Goal: Task Accomplishment & Management: Manage account settings

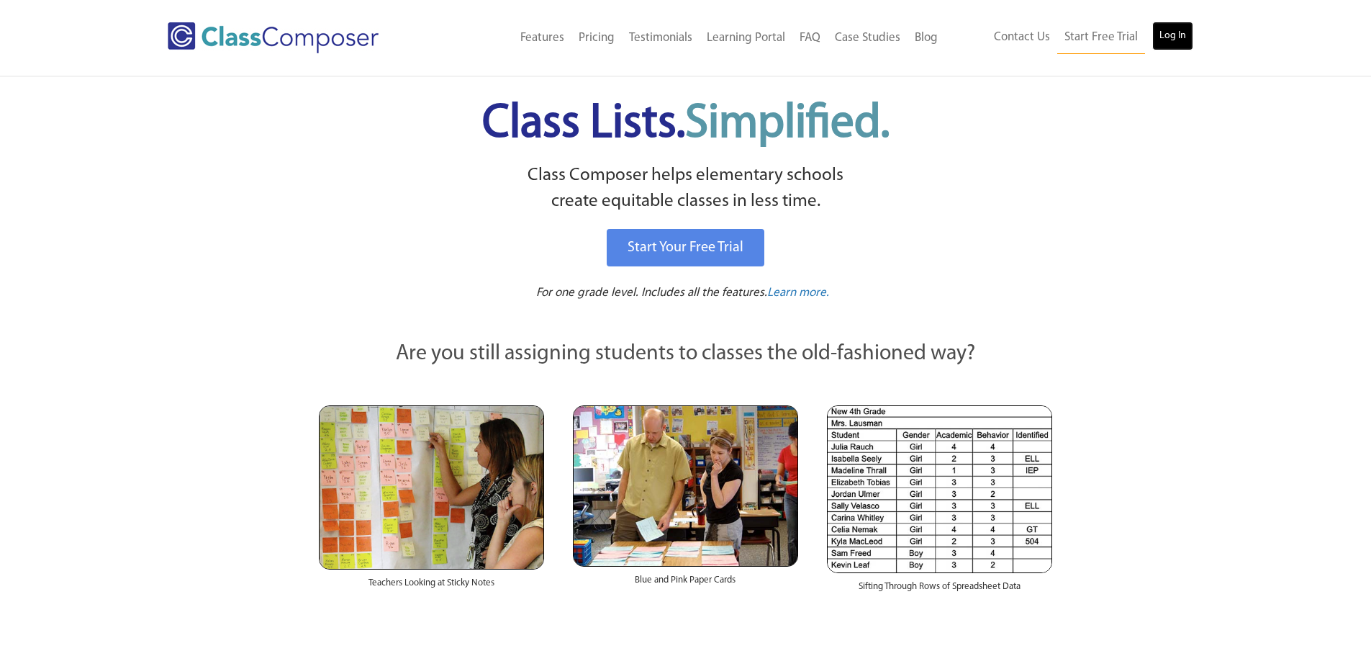
click at [1165, 24] on link "Log In" at bounding box center [1173, 36] width 41 height 29
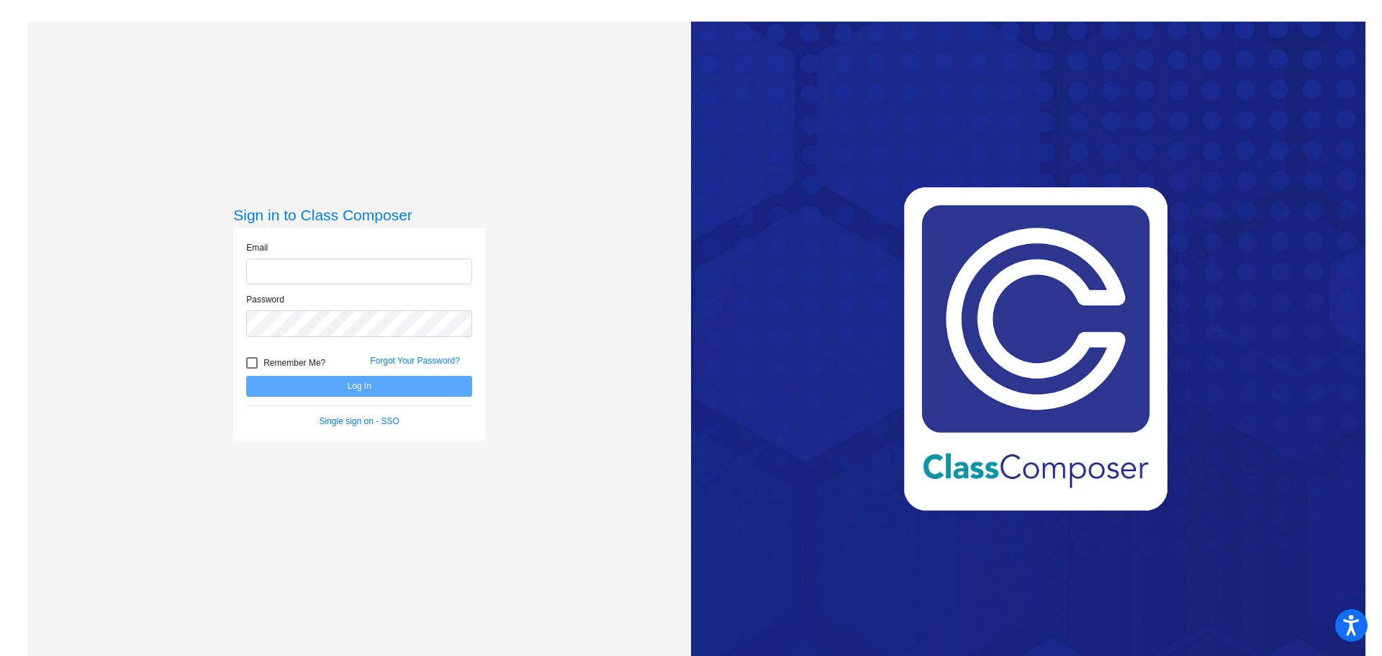
type input "[EMAIL_ADDRESS][DOMAIN_NAME]"
click at [334, 387] on button "Log In" at bounding box center [359, 386] width 226 height 21
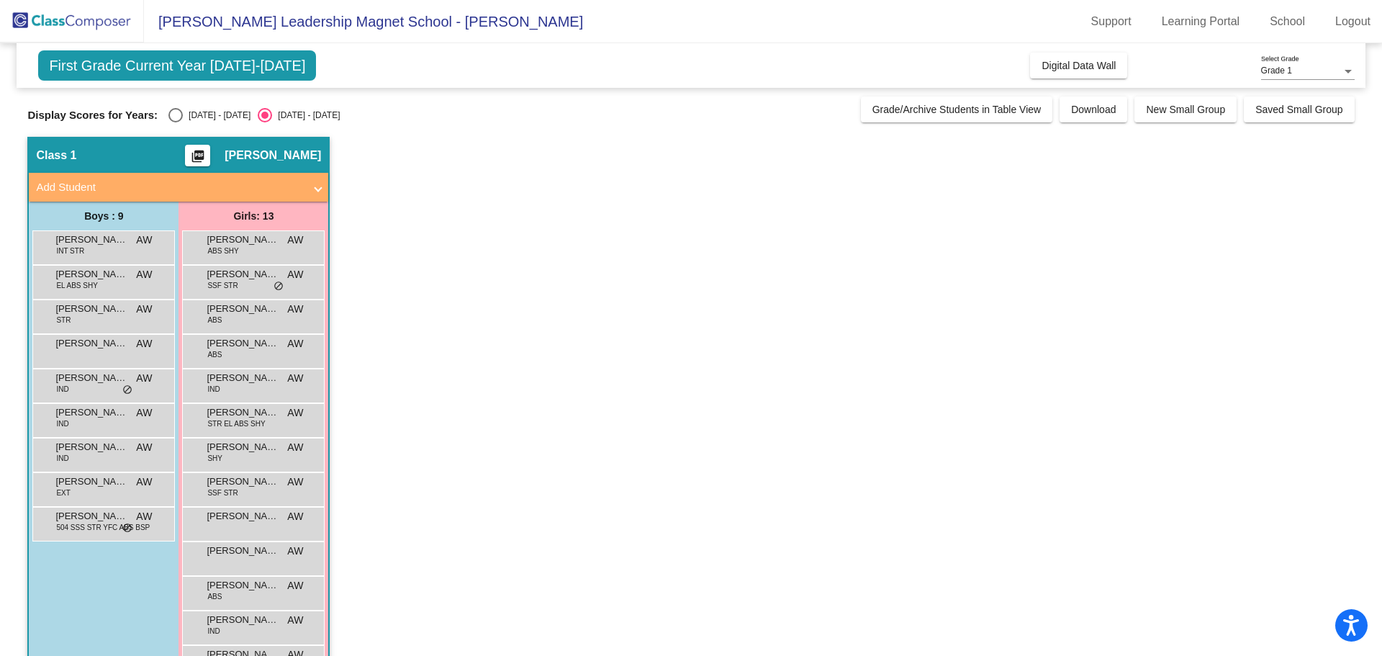
click at [171, 115] on div "Select an option" at bounding box center [175, 115] width 14 height 14
click at [175, 122] on input "[DATE] - [DATE]" at bounding box center [175, 122] width 1 height 1
radio input "true"
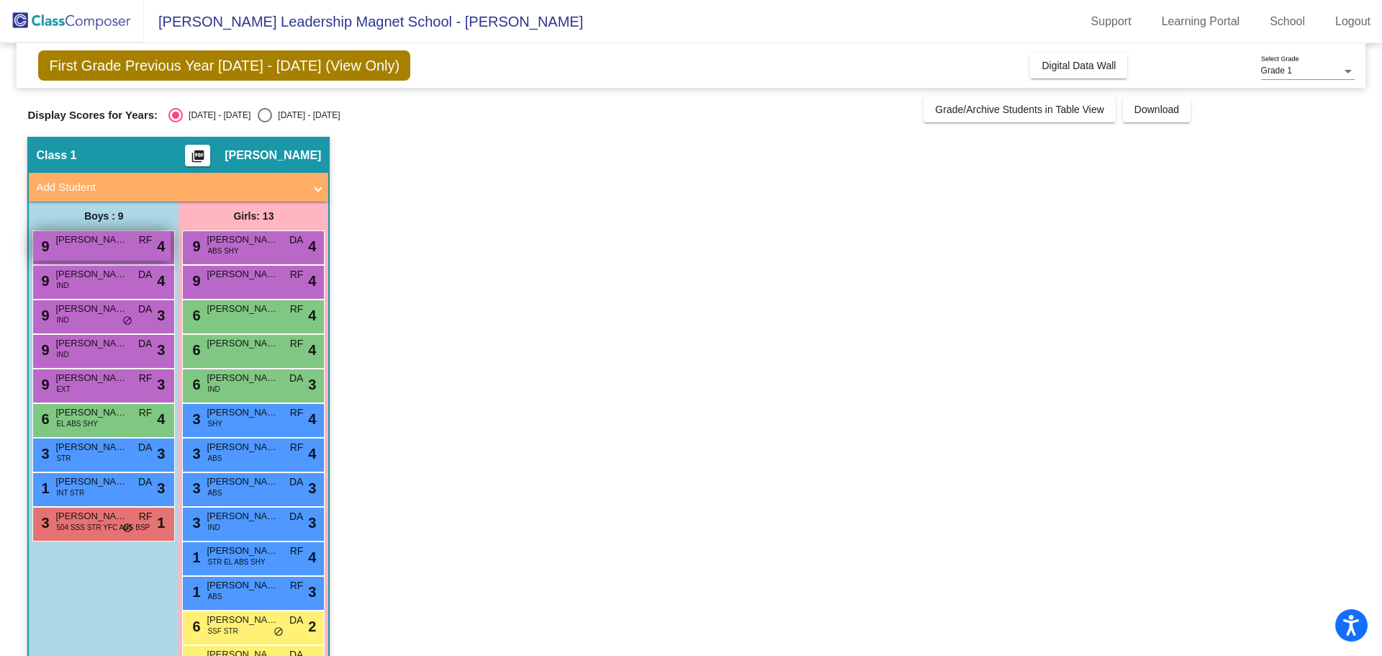
click at [100, 253] on div "9 [PERSON_NAME] RF lock do_not_disturb_alt 4" at bounding box center [101, 246] width 137 height 30
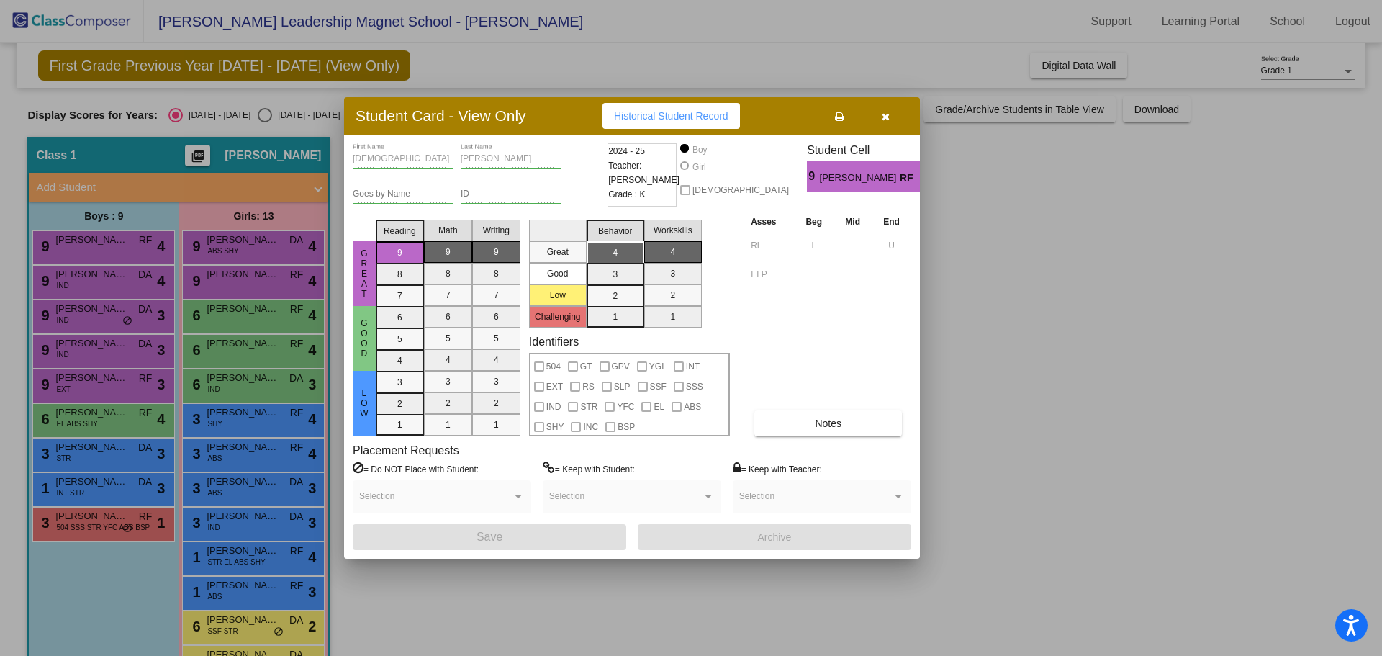
drag, startPoint x: 104, startPoint y: 276, endPoint x: 158, endPoint y: 298, distance: 58.1
click at [104, 276] on div at bounding box center [691, 328] width 1382 height 656
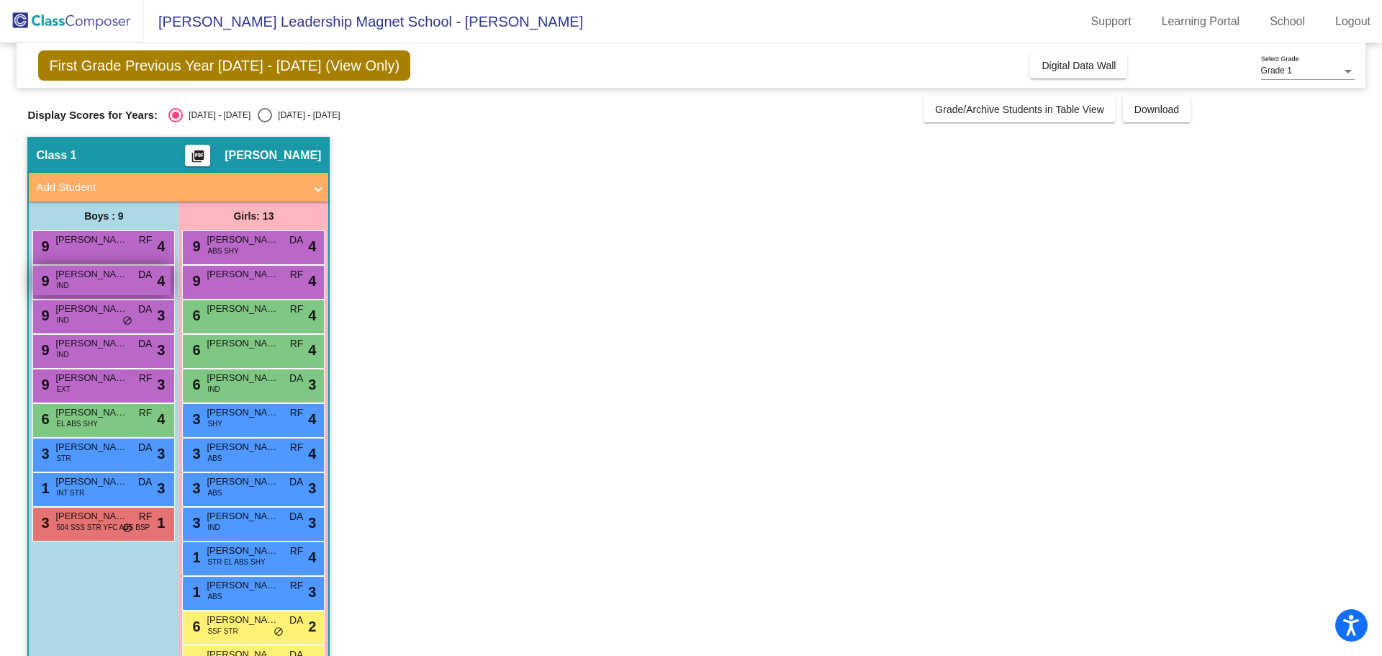
click at [83, 274] on span "[PERSON_NAME]" at bounding box center [91, 274] width 72 height 14
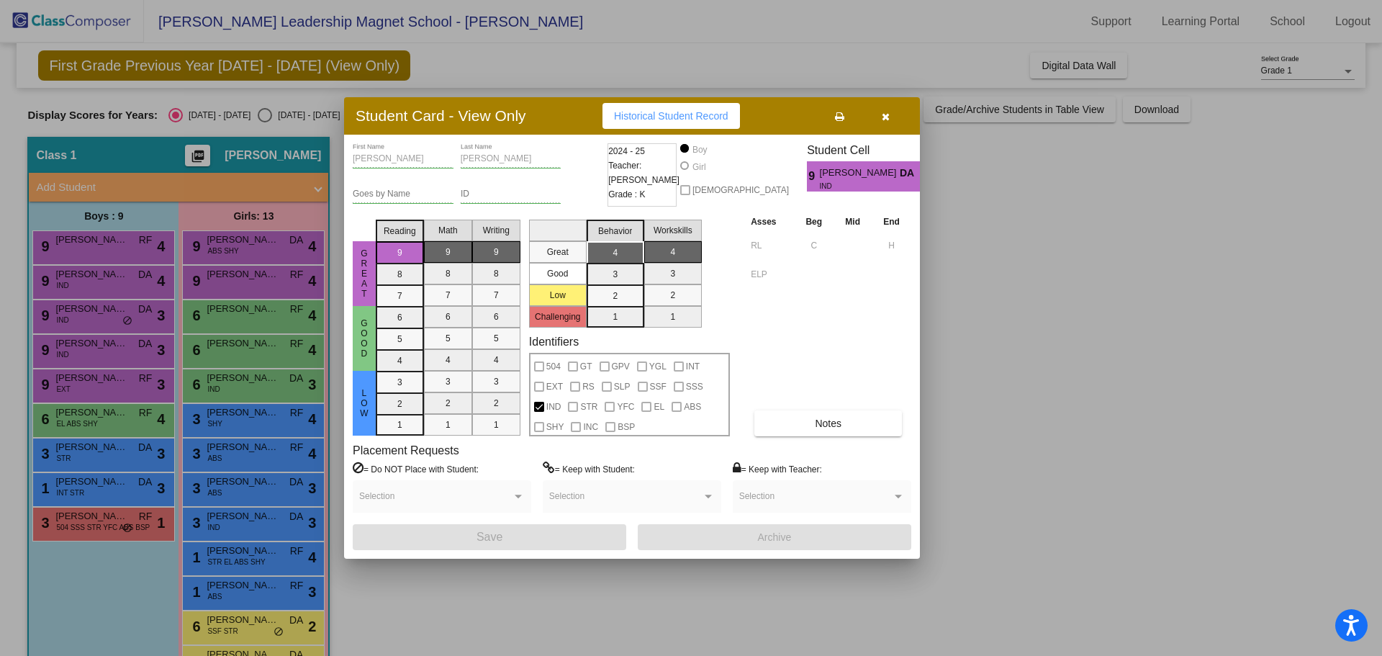
click at [89, 316] on div at bounding box center [691, 328] width 1382 height 656
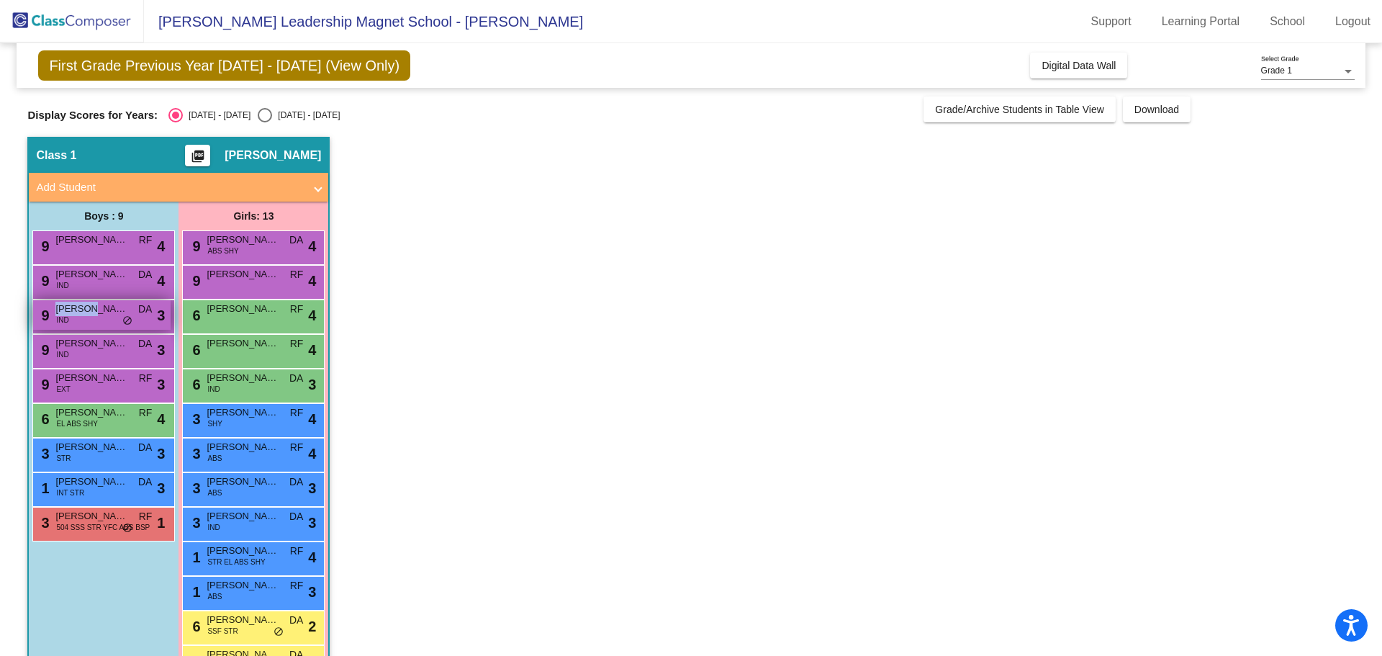
click at [89, 315] on div "9 [PERSON_NAME] IND DA lock do_not_disturb_alt 3" at bounding box center [101, 315] width 137 height 30
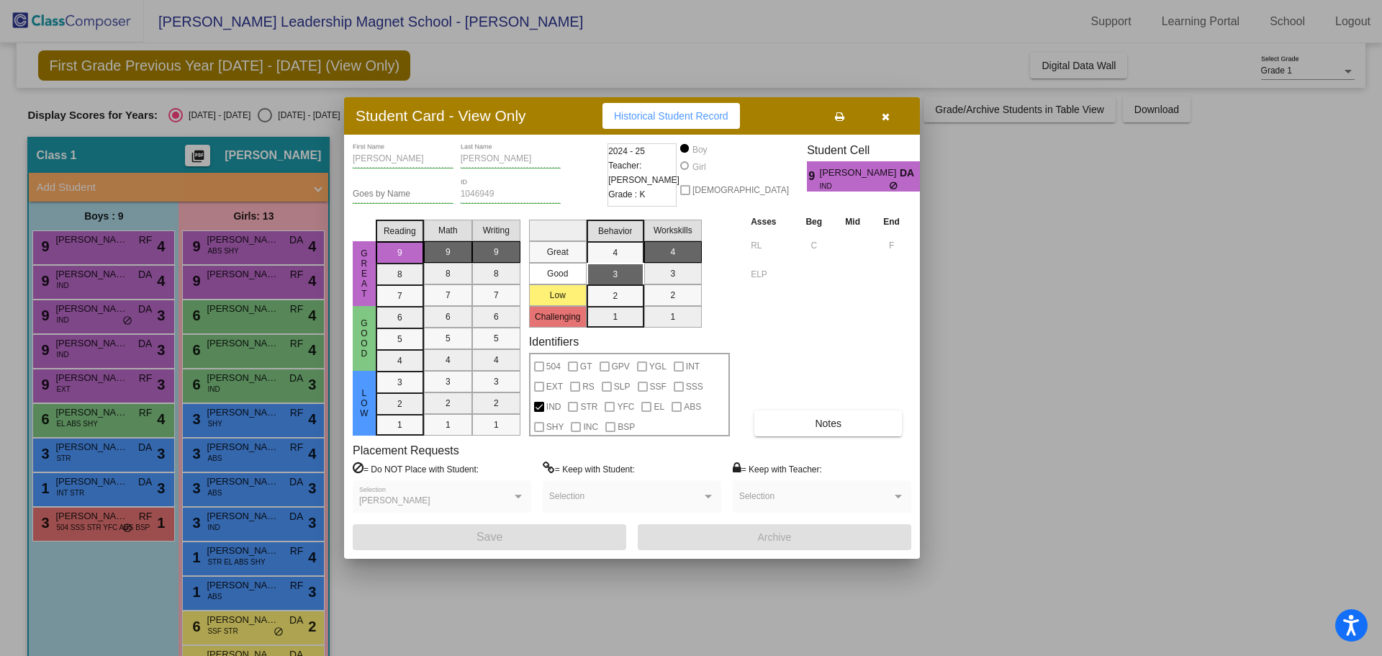
click at [115, 358] on div at bounding box center [691, 328] width 1382 height 656
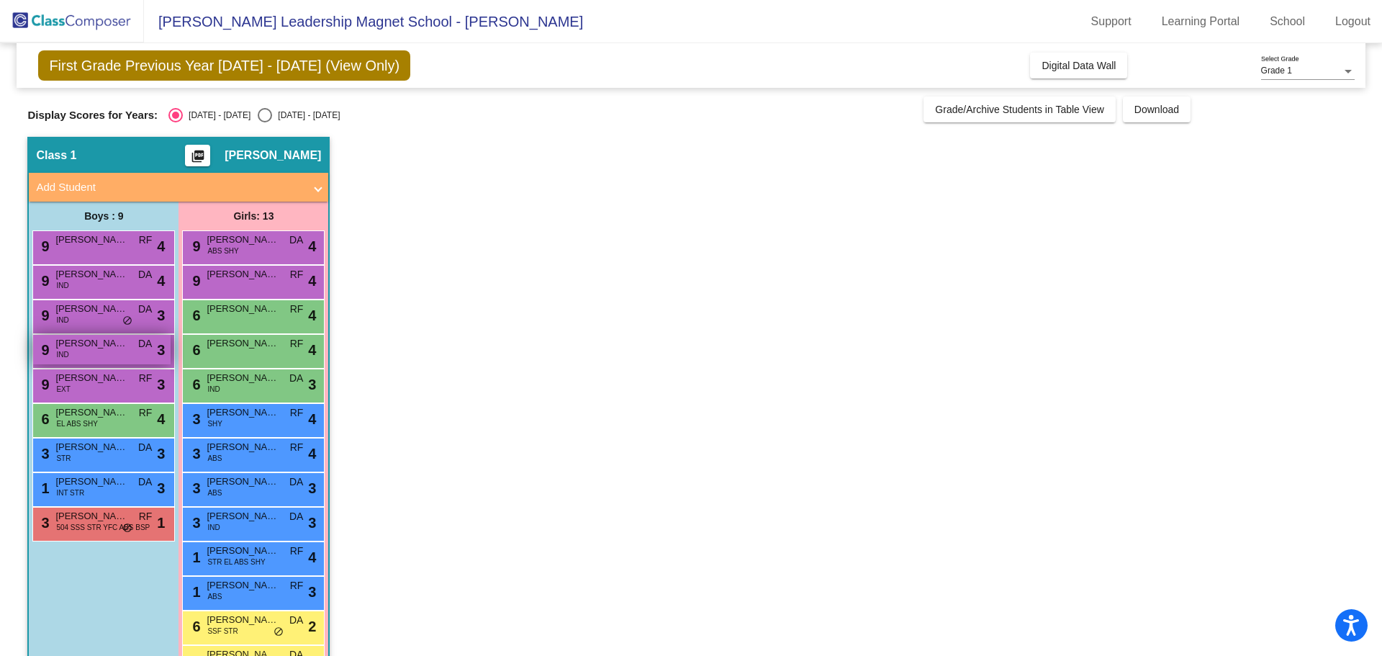
click at [115, 357] on div "9 [PERSON_NAME] IND DA lock do_not_disturb_alt 3" at bounding box center [101, 350] width 137 height 30
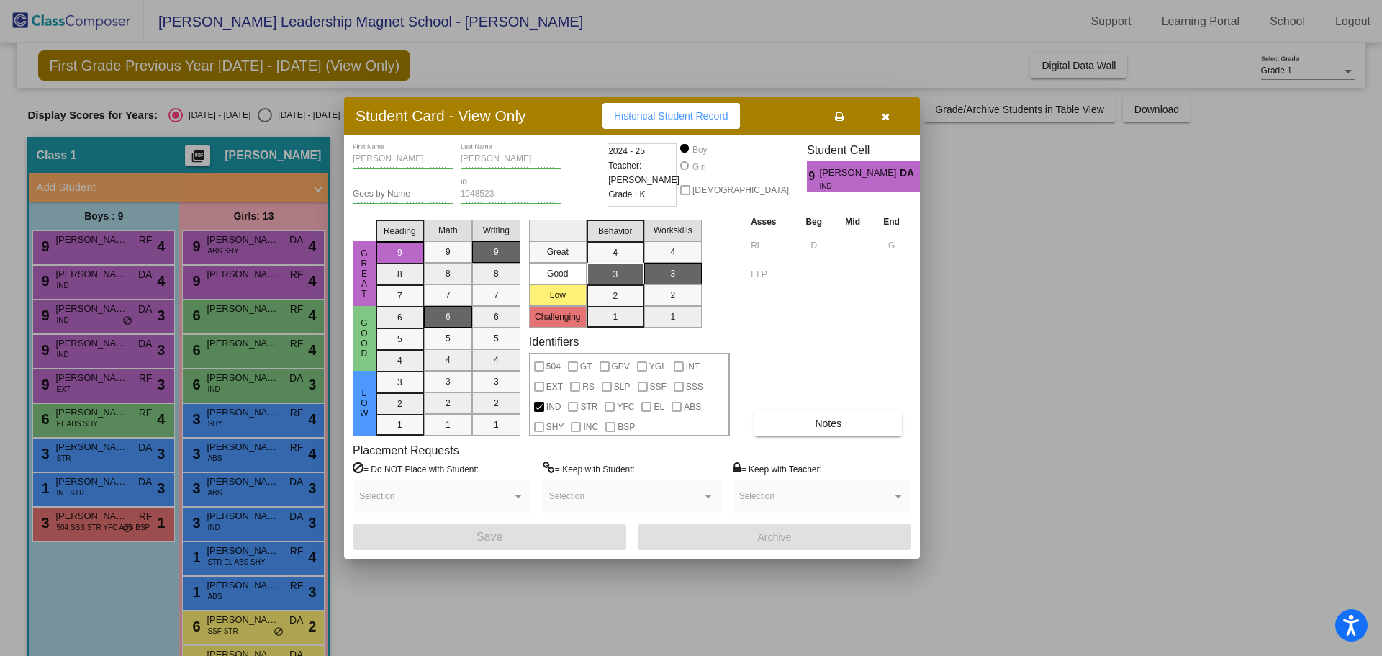
click at [73, 382] on div at bounding box center [691, 328] width 1382 height 656
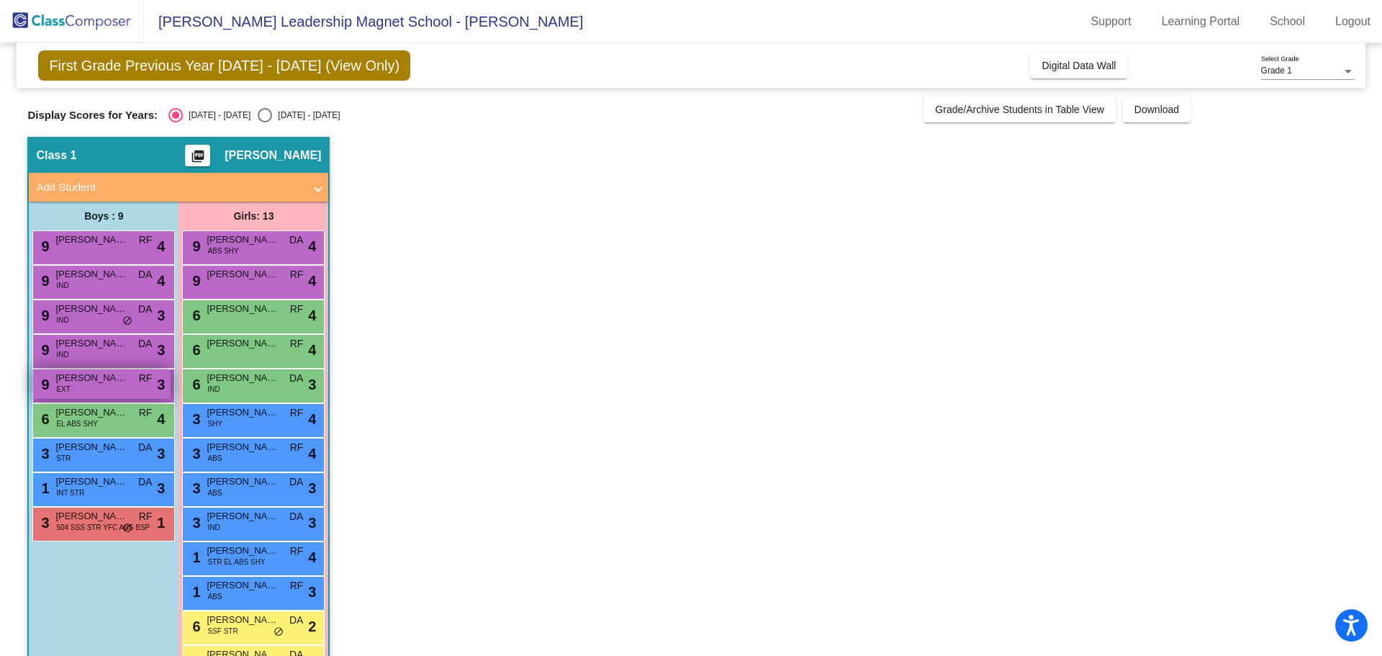
click at [73, 382] on span "[PERSON_NAME]" at bounding box center [91, 378] width 72 height 14
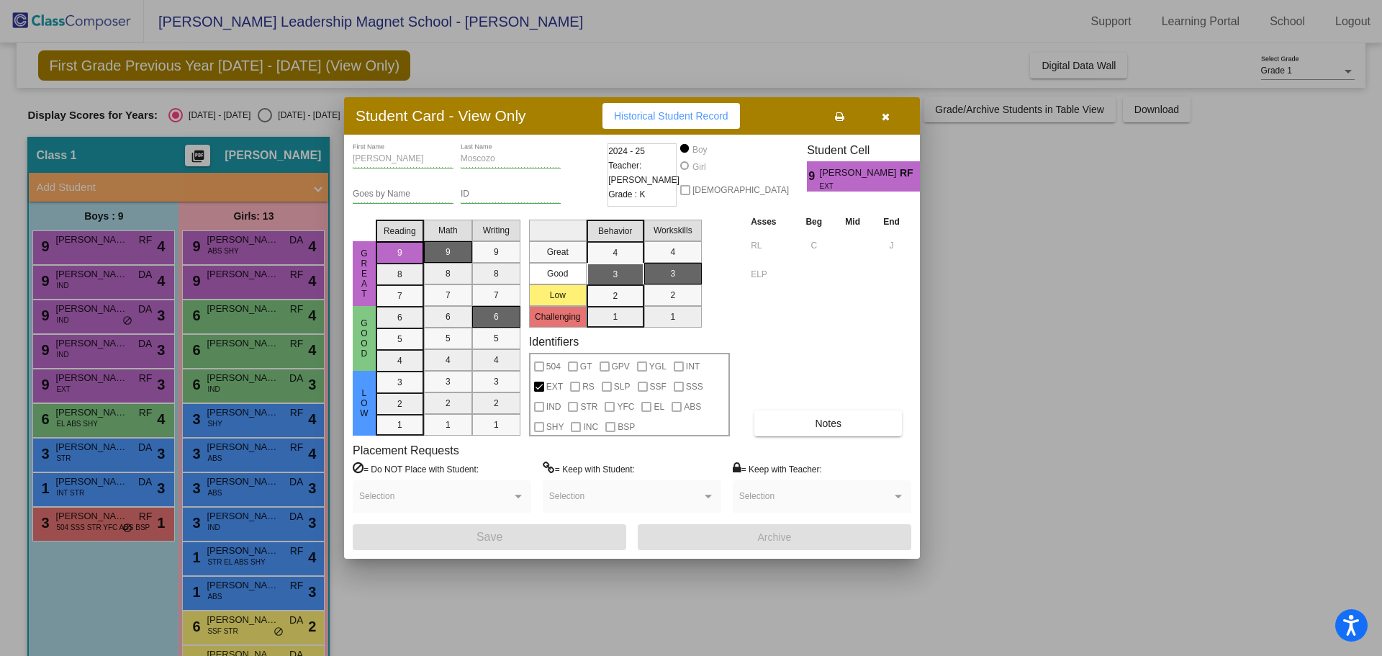
click at [94, 428] on div at bounding box center [691, 328] width 1382 height 656
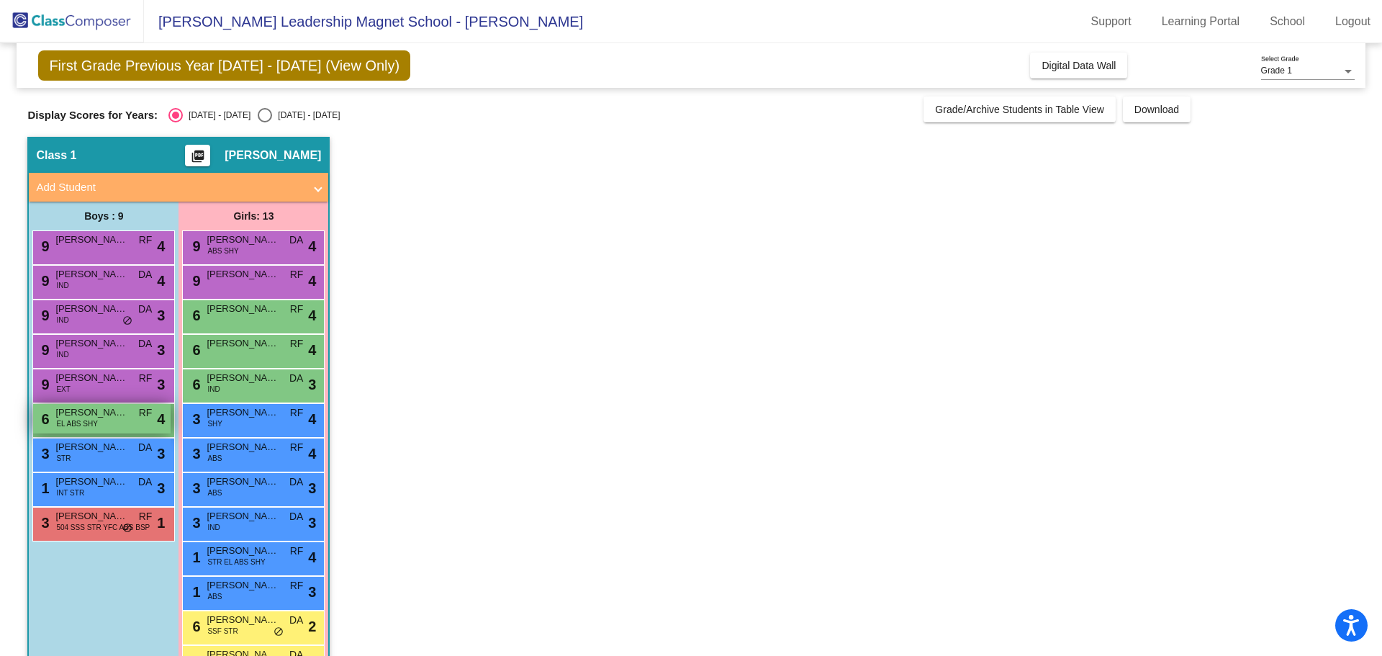
click at [91, 414] on span "[PERSON_NAME]" at bounding box center [91, 412] width 72 height 14
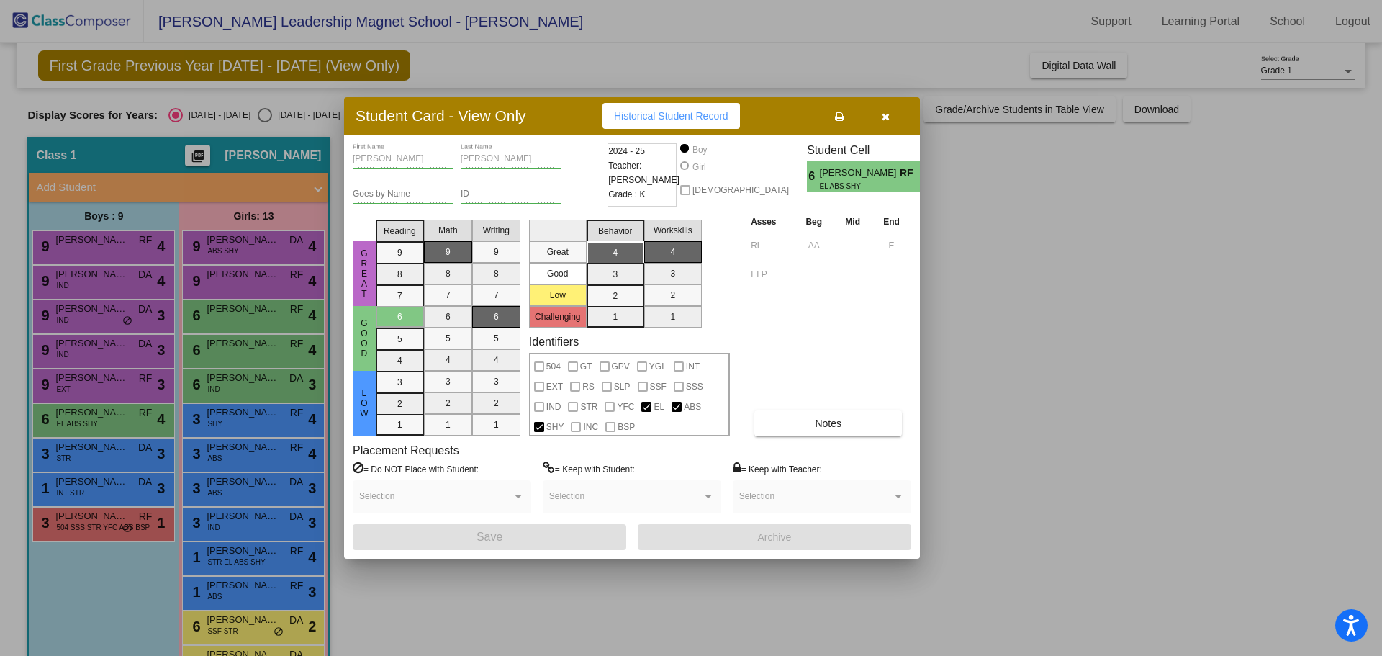
click at [92, 451] on div at bounding box center [691, 328] width 1382 height 656
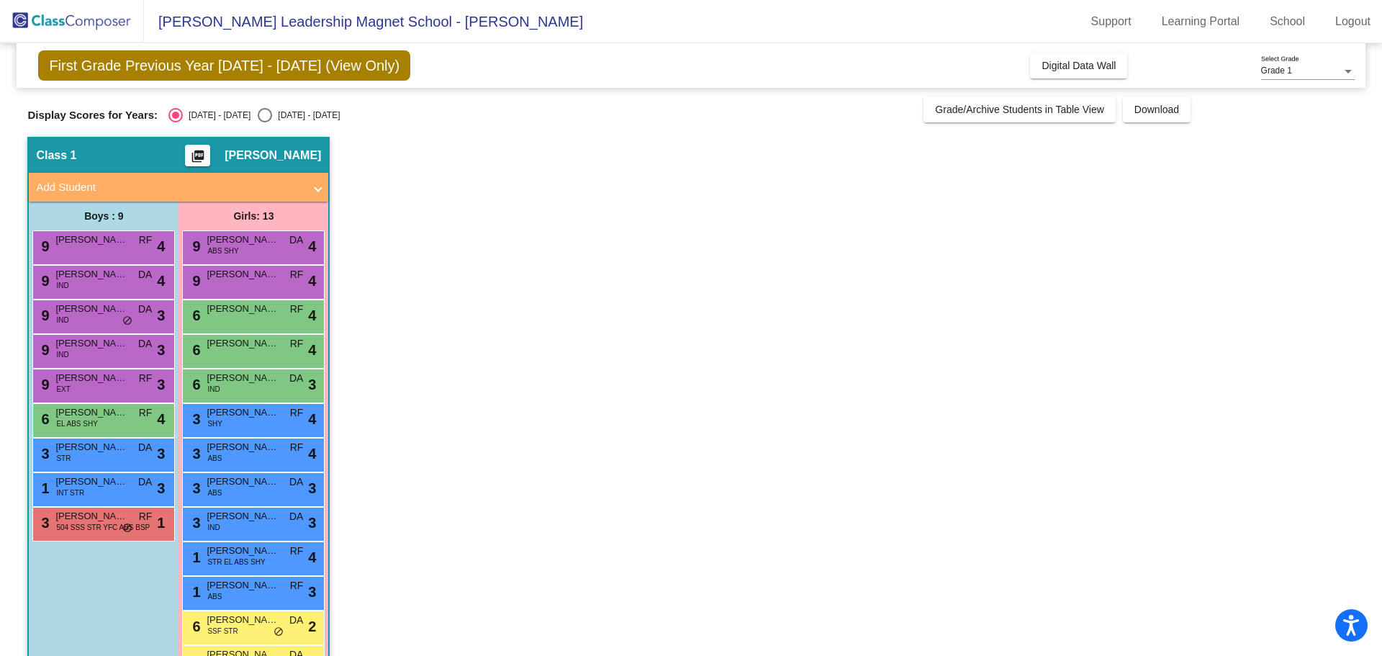
click at [92, 451] on span "[PERSON_NAME]" at bounding box center [91, 447] width 72 height 14
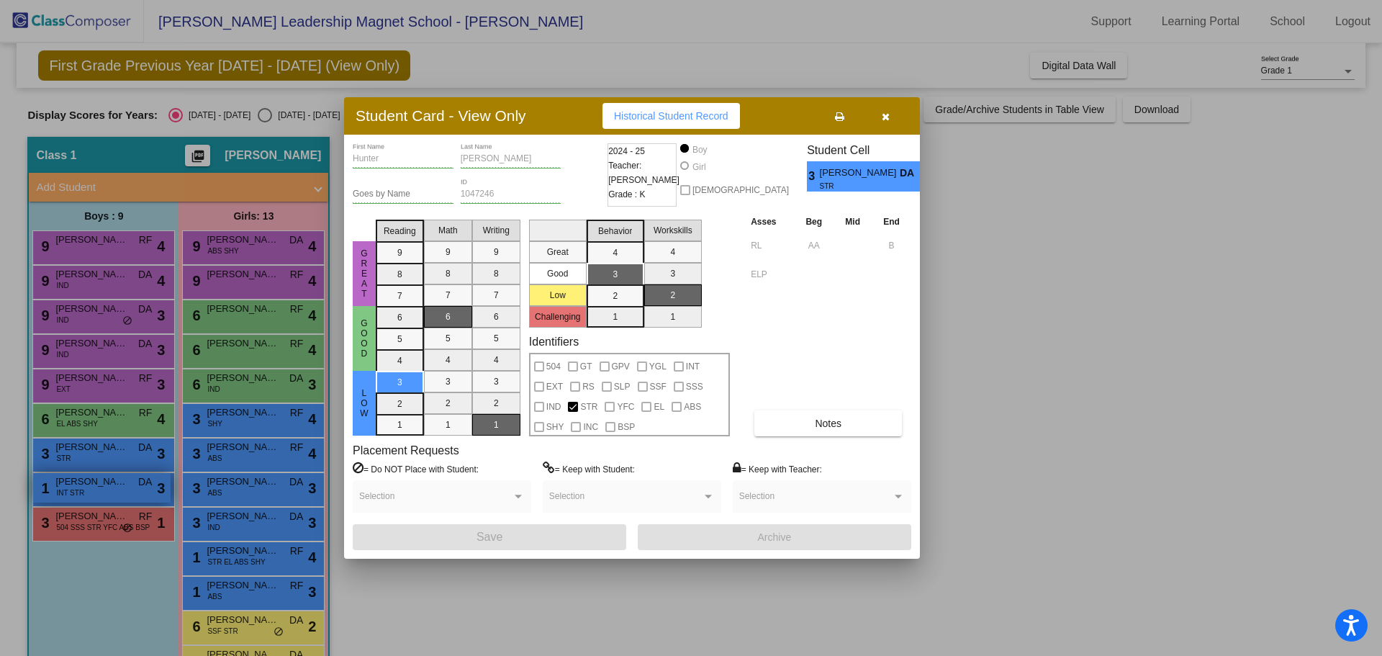
click at [101, 490] on div at bounding box center [691, 328] width 1382 height 656
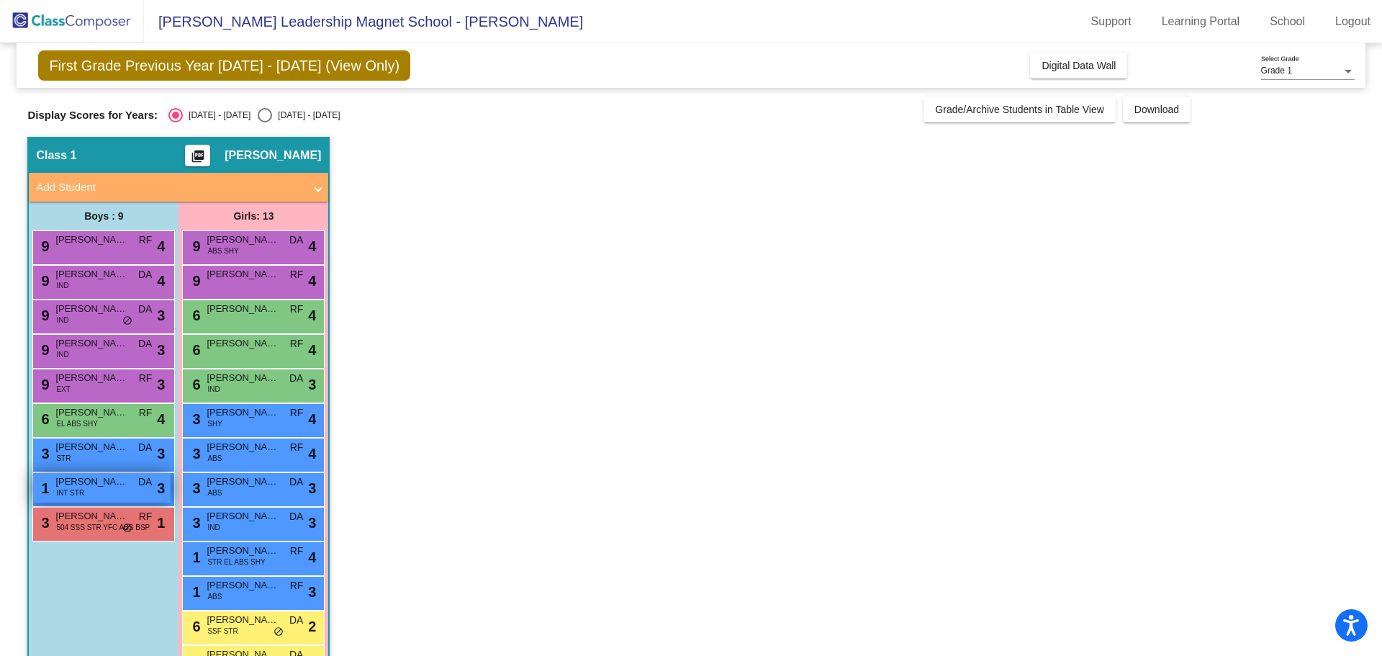
click at [101, 490] on div "1 [PERSON_NAME] INT STR DA lock do_not_disturb_alt 3" at bounding box center [101, 488] width 137 height 30
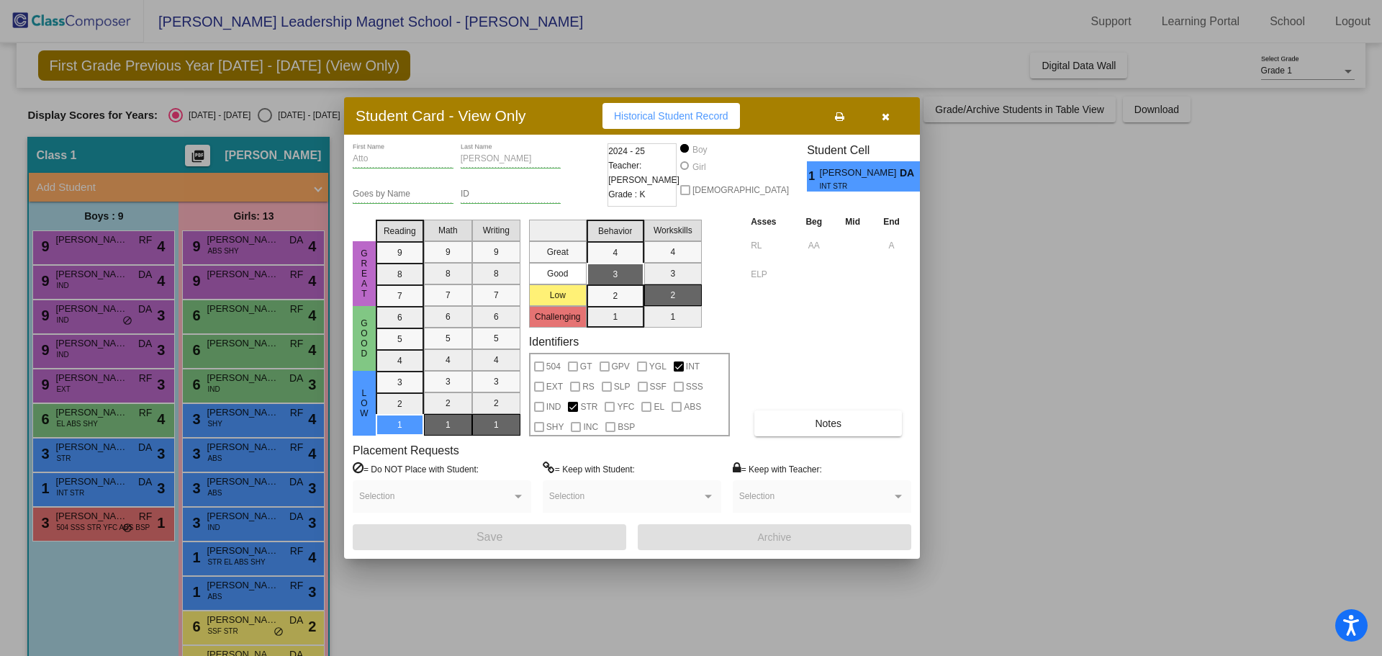
click at [75, 519] on div at bounding box center [691, 328] width 1382 height 656
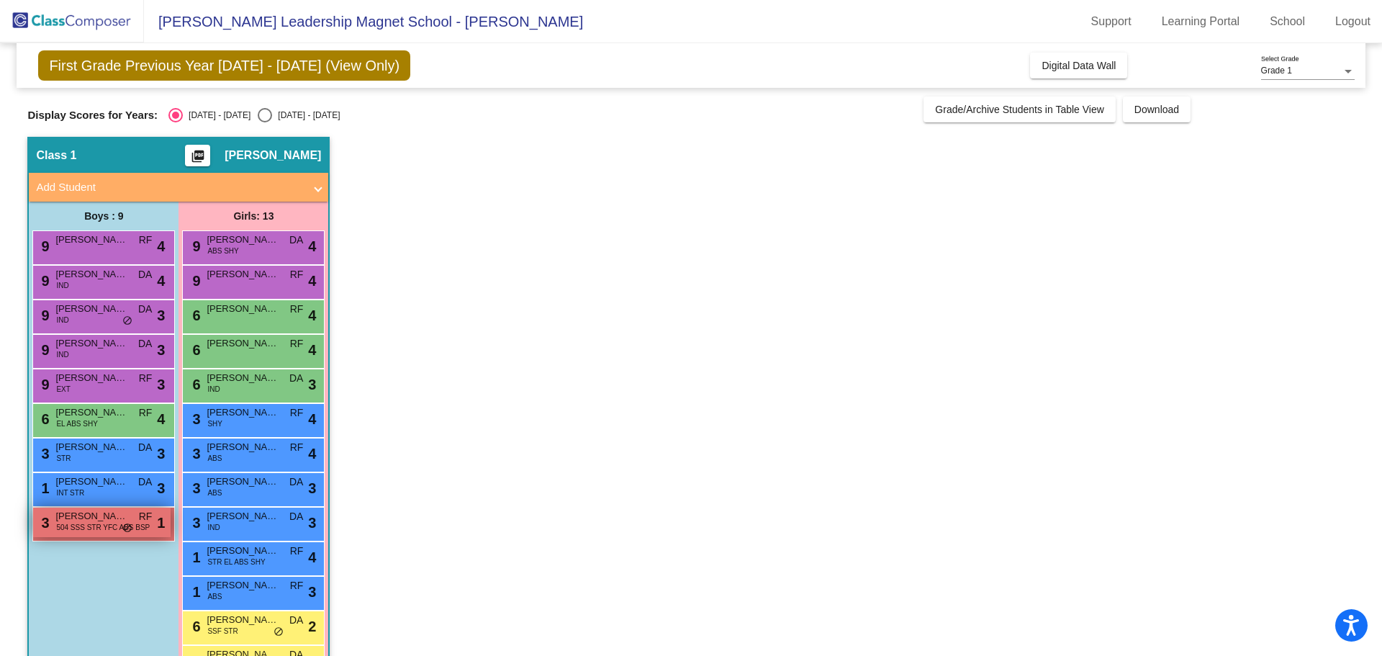
click at [74, 519] on span "[PERSON_NAME]" at bounding box center [91, 516] width 72 height 14
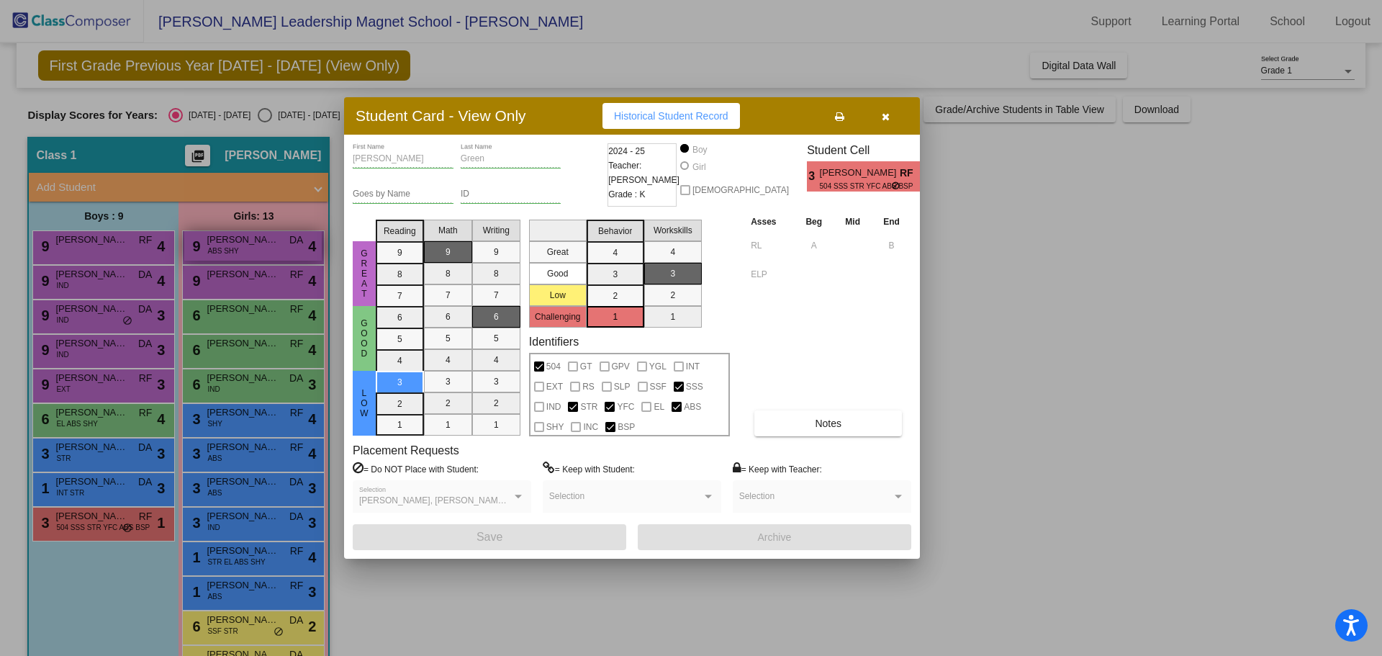
click at [232, 248] on div at bounding box center [691, 328] width 1382 height 656
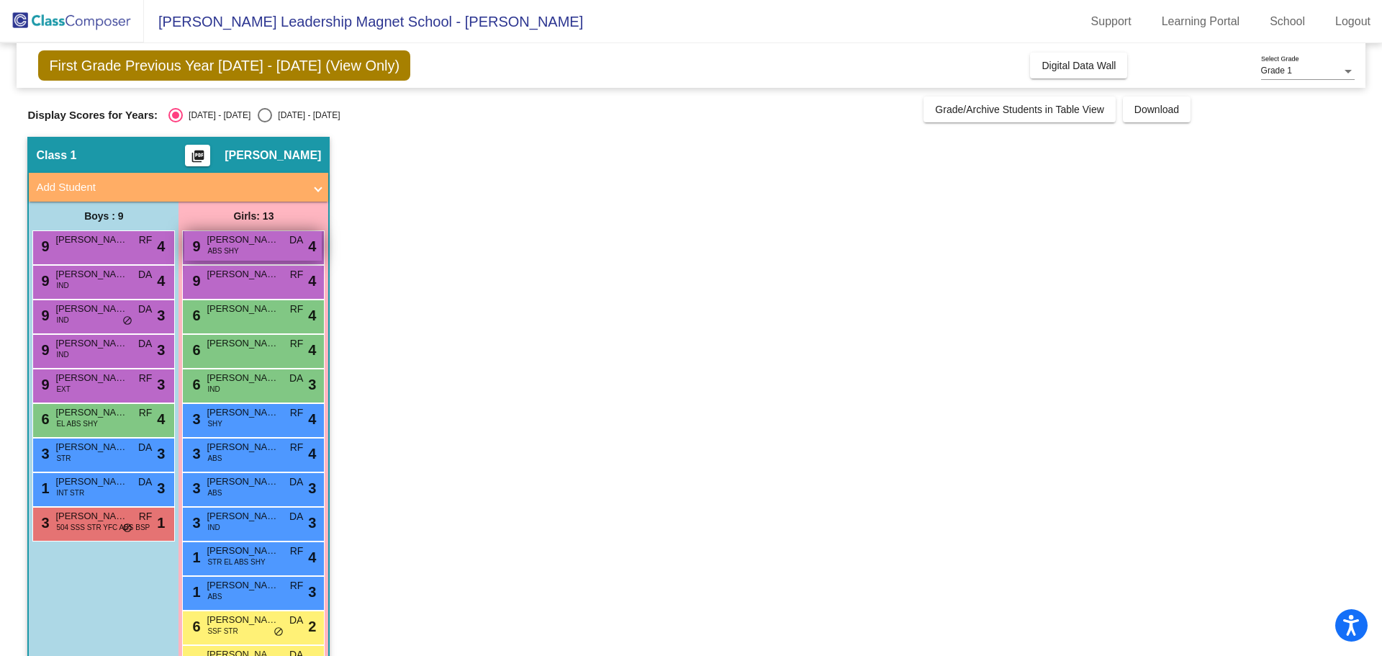
click at [232, 249] on span "ABS SHY" at bounding box center [222, 250] width 31 height 11
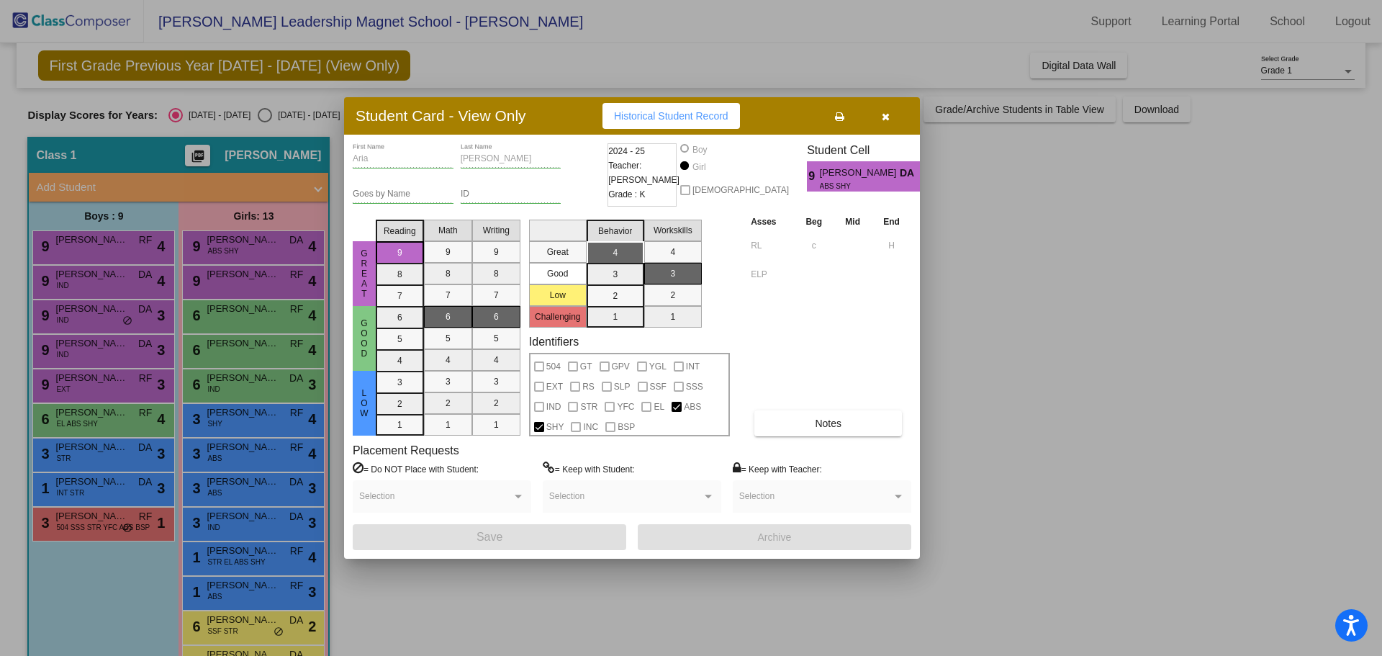
click at [243, 269] on div at bounding box center [691, 328] width 1382 height 656
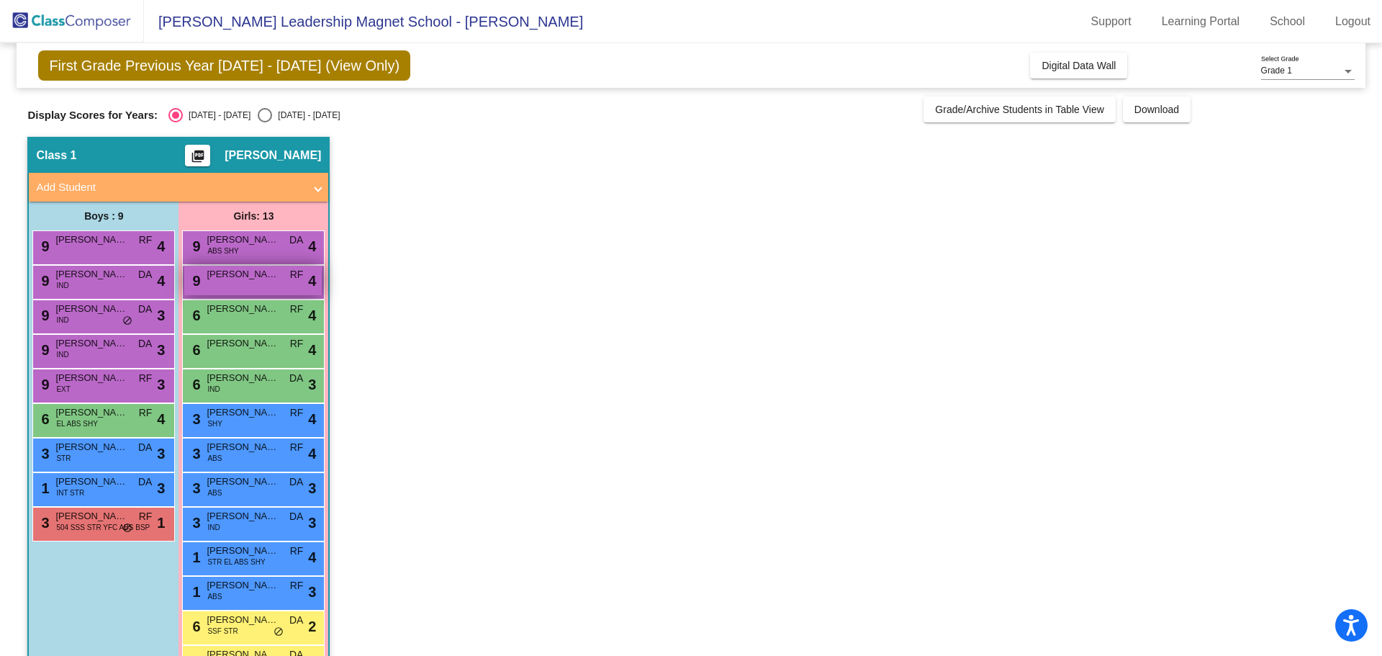
click at [244, 272] on span "[PERSON_NAME]" at bounding box center [243, 274] width 72 height 14
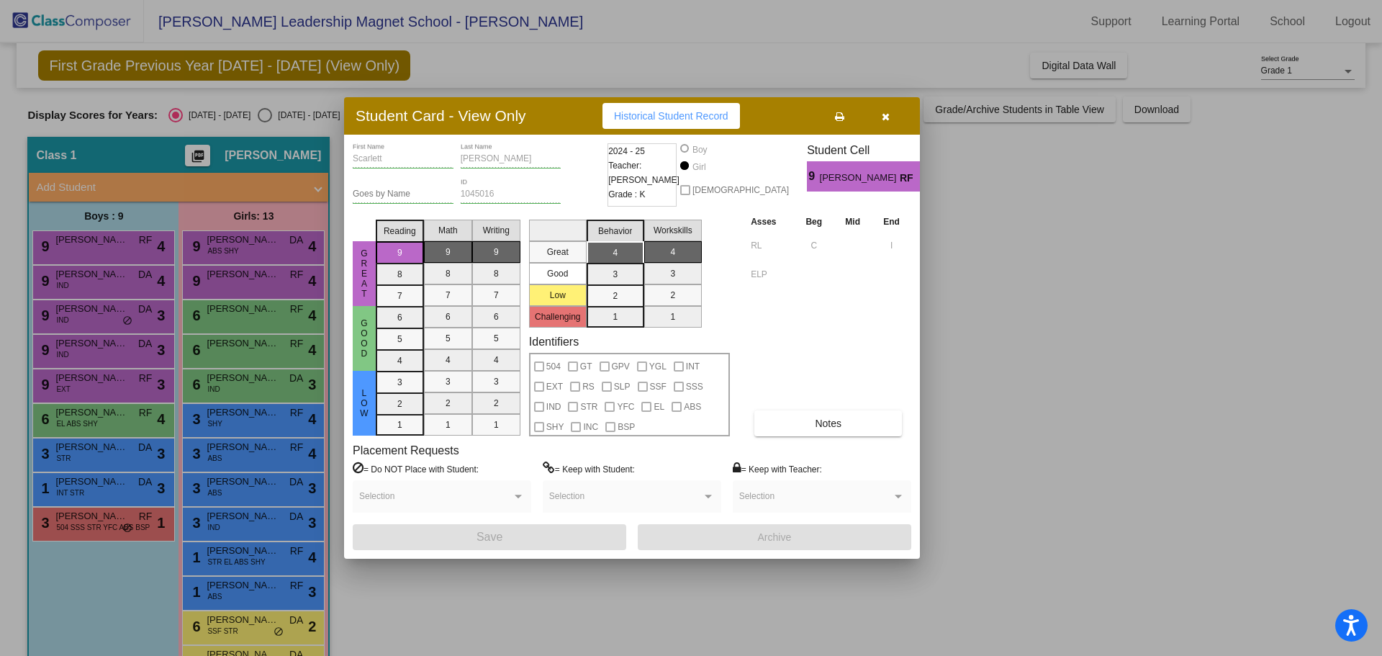
click at [267, 312] on div at bounding box center [691, 328] width 1382 height 656
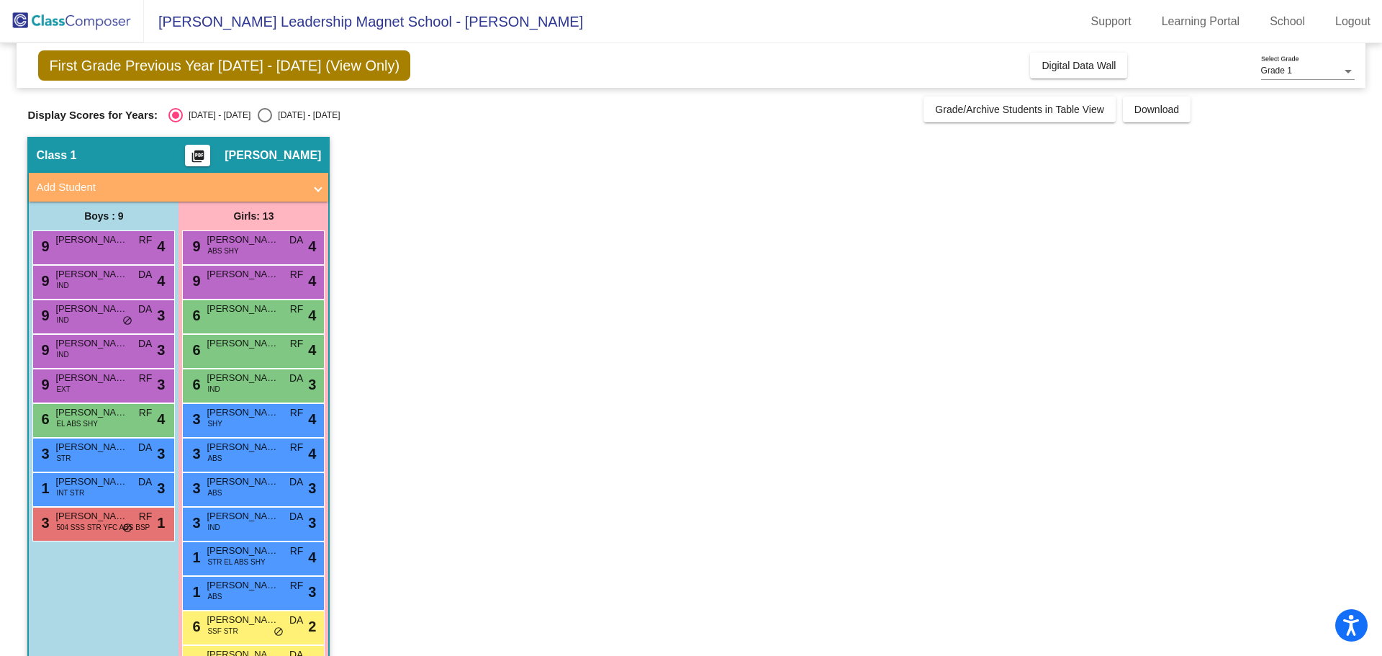
click at [267, 312] on span "[PERSON_NAME]" at bounding box center [243, 309] width 72 height 14
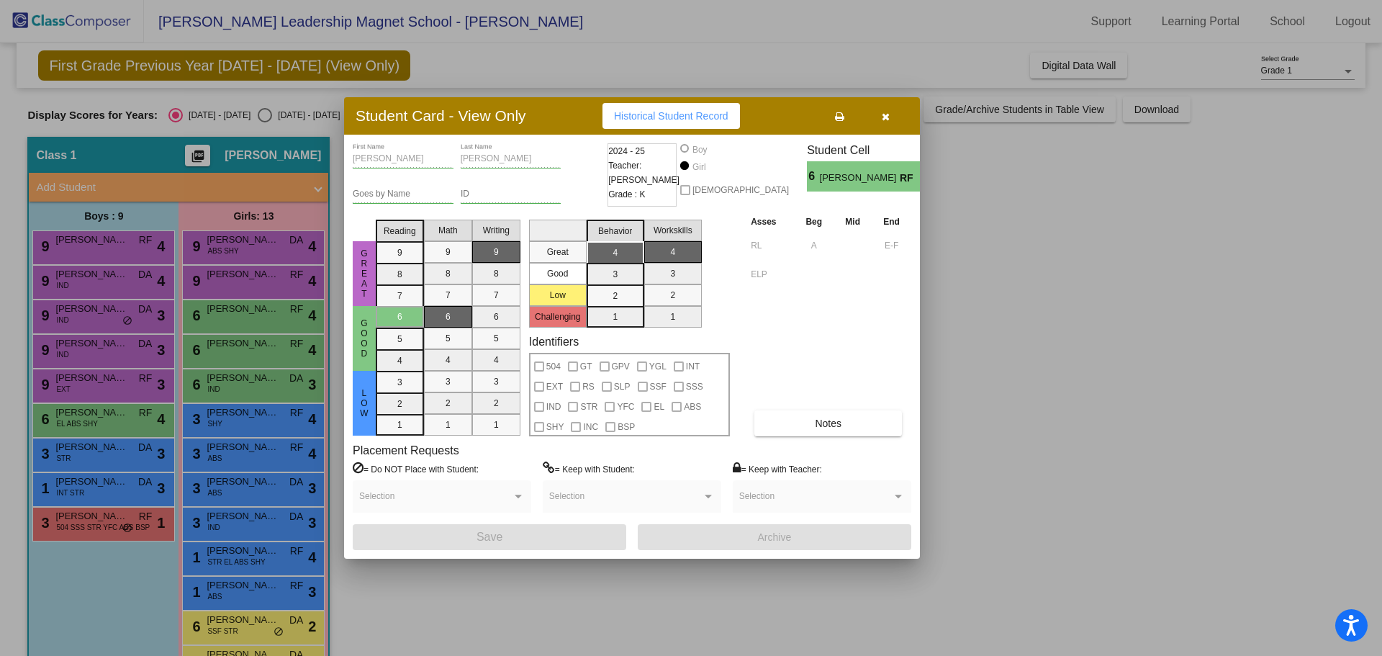
click at [238, 353] on div at bounding box center [691, 328] width 1382 height 656
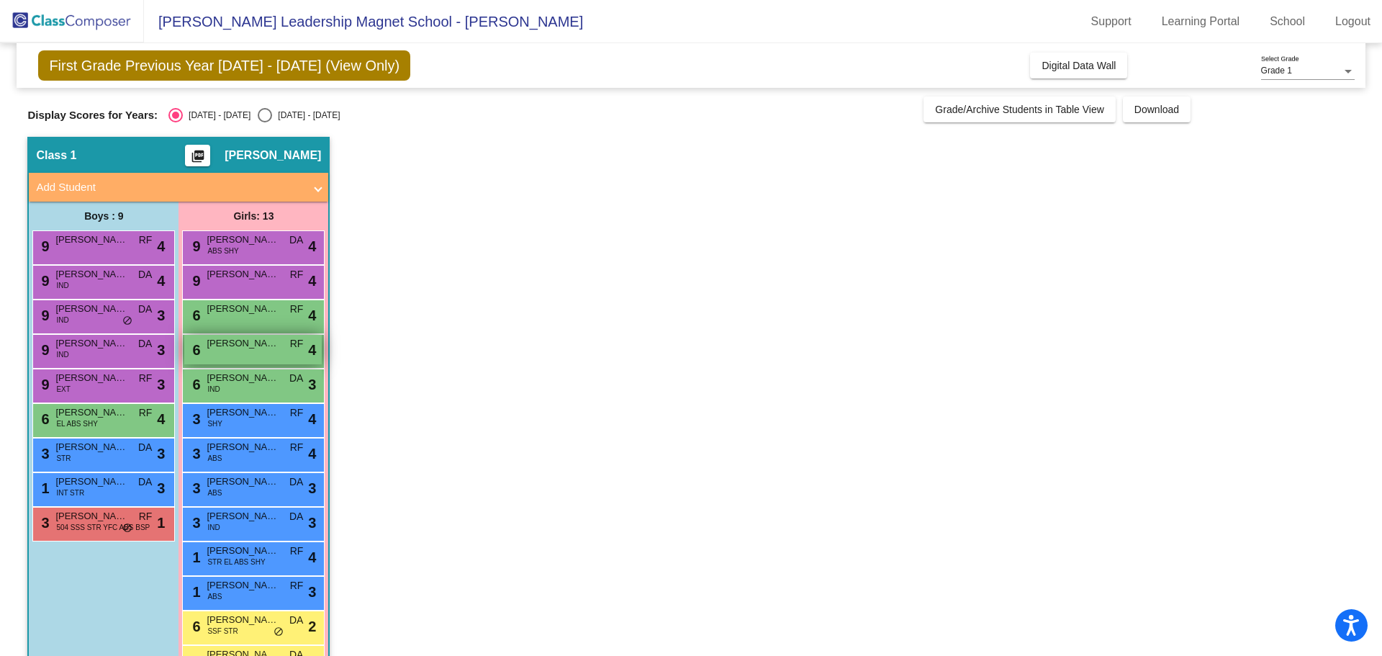
click at [238, 353] on div "6 [PERSON_NAME] RF lock do_not_disturb_alt 4" at bounding box center [252, 350] width 137 height 30
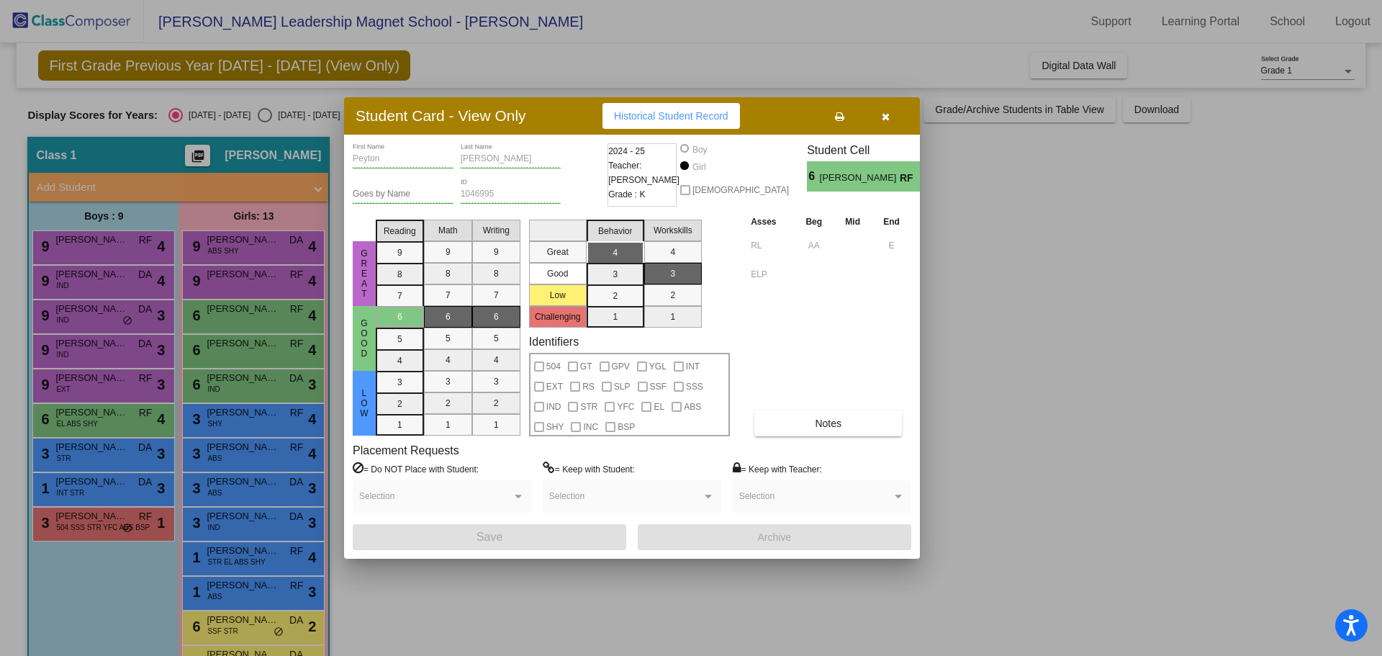
click at [237, 382] on div at bounding box center [691, 328] width 1382 height 656
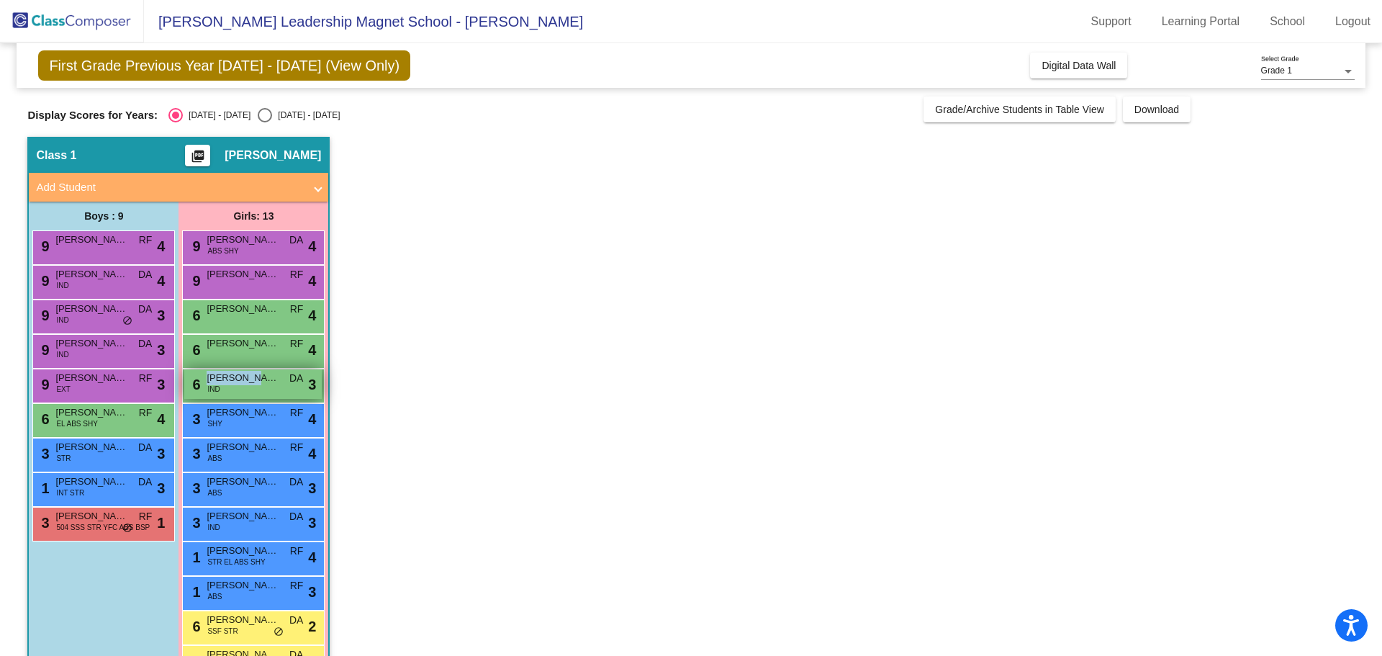
click at [237, 382] on span "[PERSON_NAME]" at bounding box center [243, 378] width 72 height 14
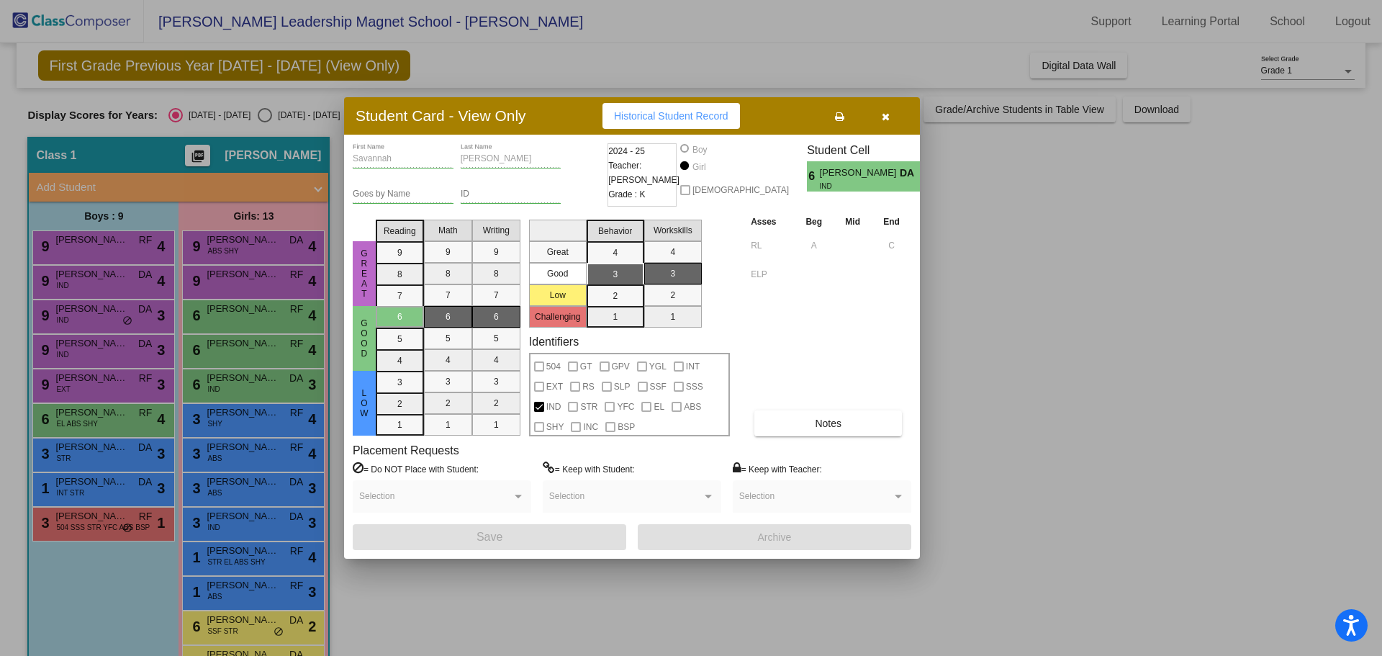
click at [237, 414] on div at bounding box center [691, 328] width 1382 height 656
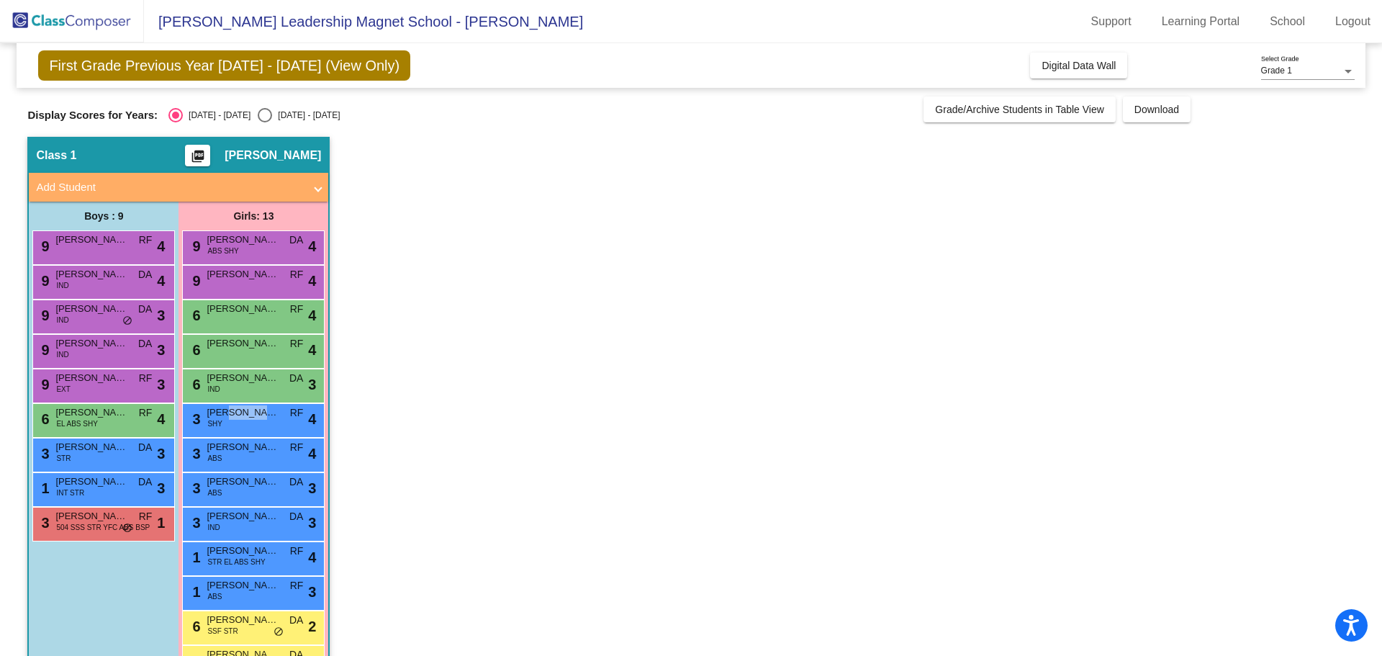
click at [237, 414] on span "[PERSON_NAME]" at bounding box center [243, 412] width 72 height 14
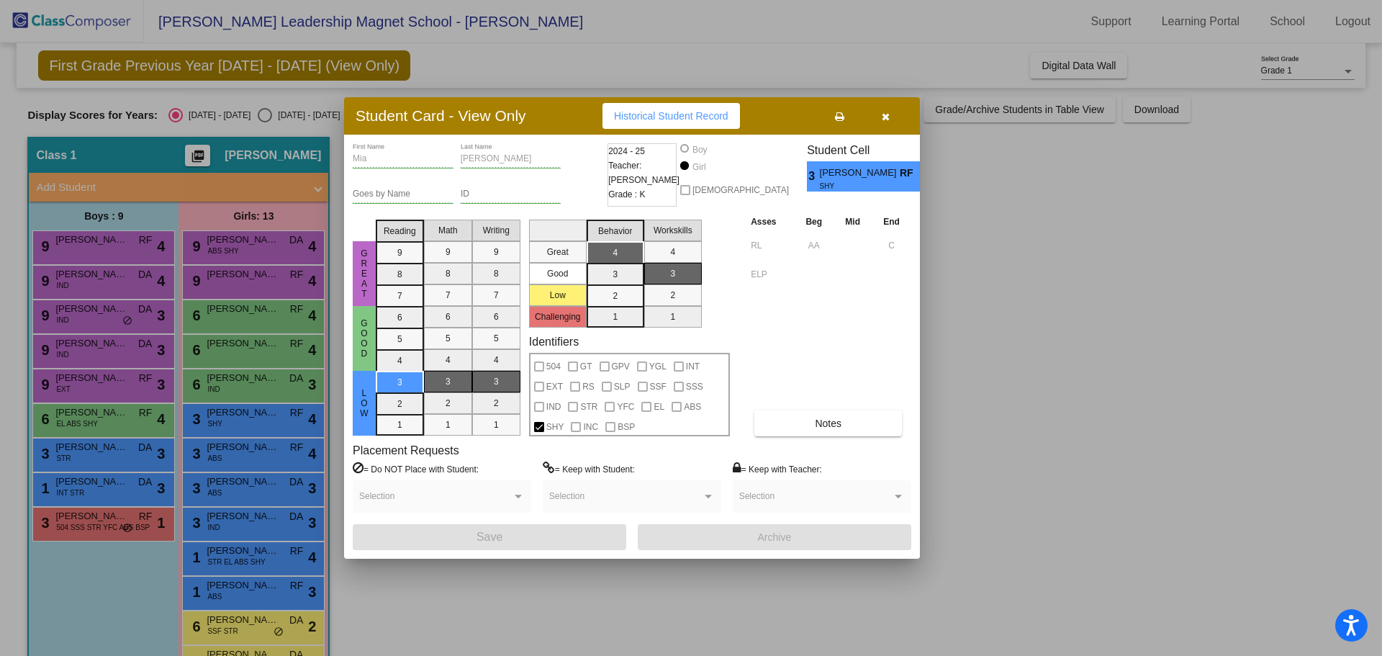
click at [238, 457] on div at bounding box center [691, 328] width 1382 height 656
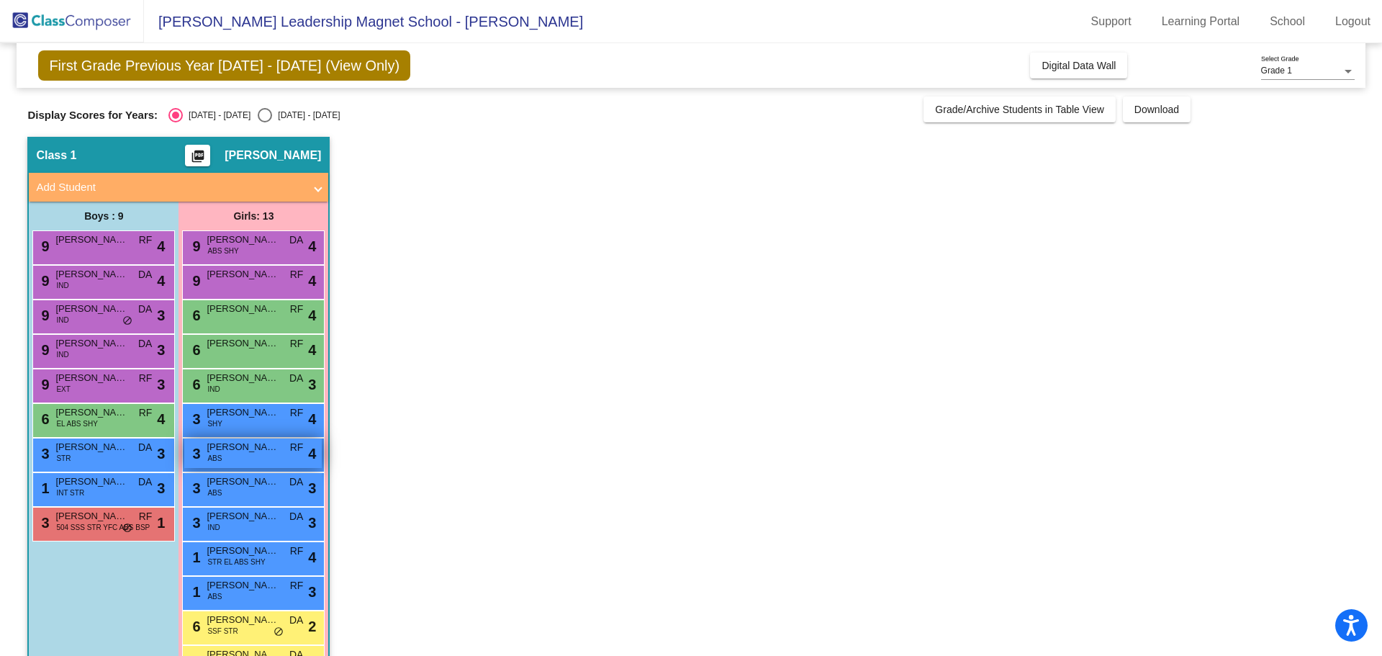
click at [238, 457] on div "3 [PERSON_NAME] ABS RF lock do_not_disturb_alt 4" at bounding box center [252, 453] width 137 height 30
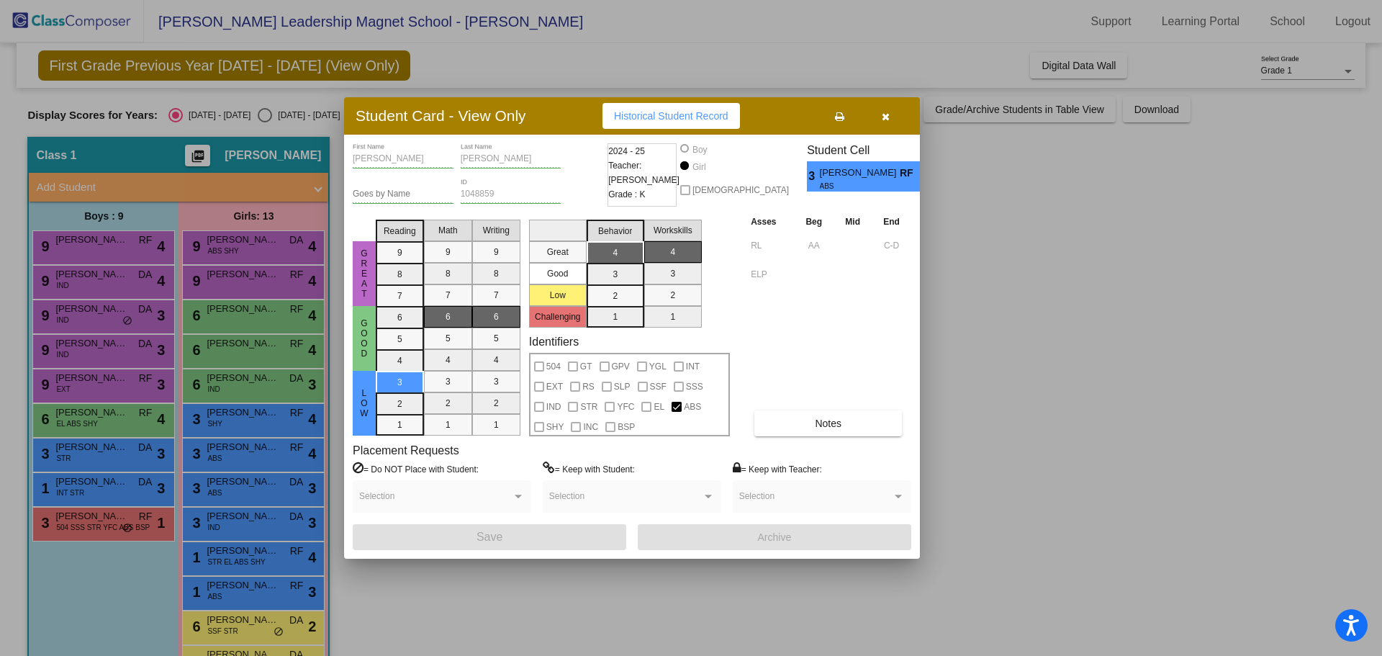
click at [250, 487] on div at bounding box center [691, 328] width 1382 height 656
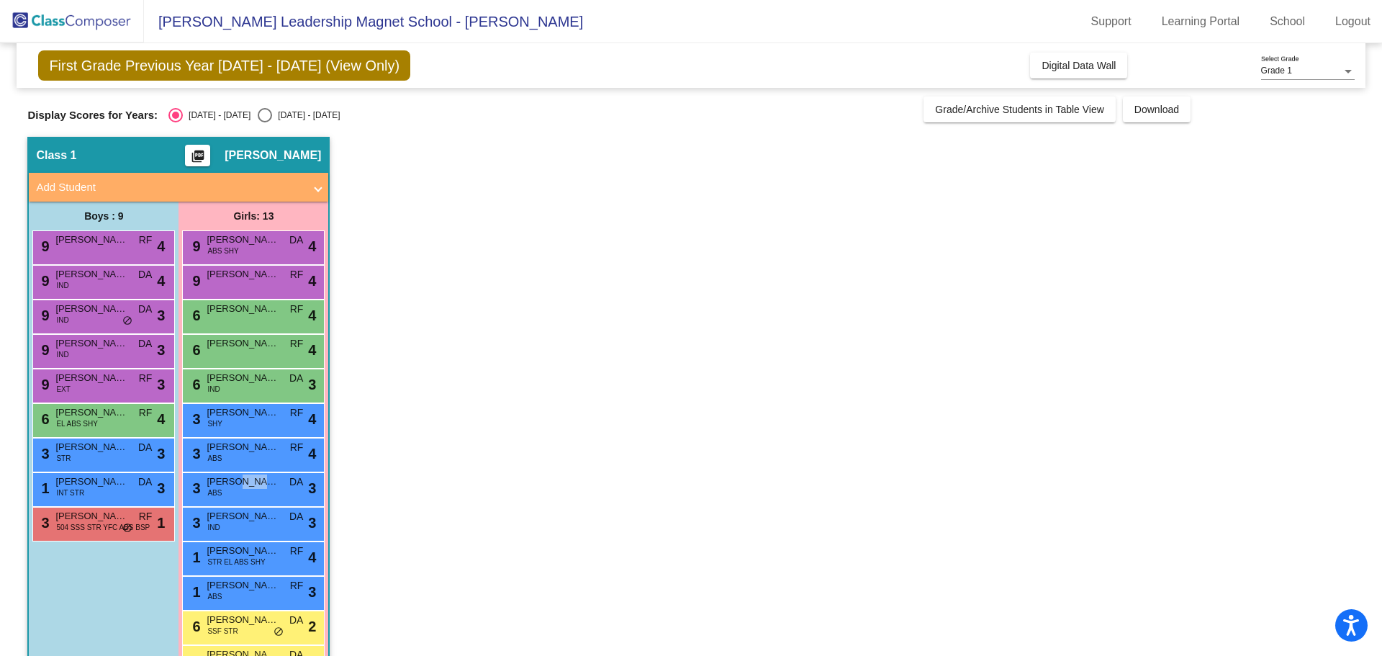
click at [250, 487] on span "[PERSON_NAME]" at bounding box center [243, 481] width 72 height 14
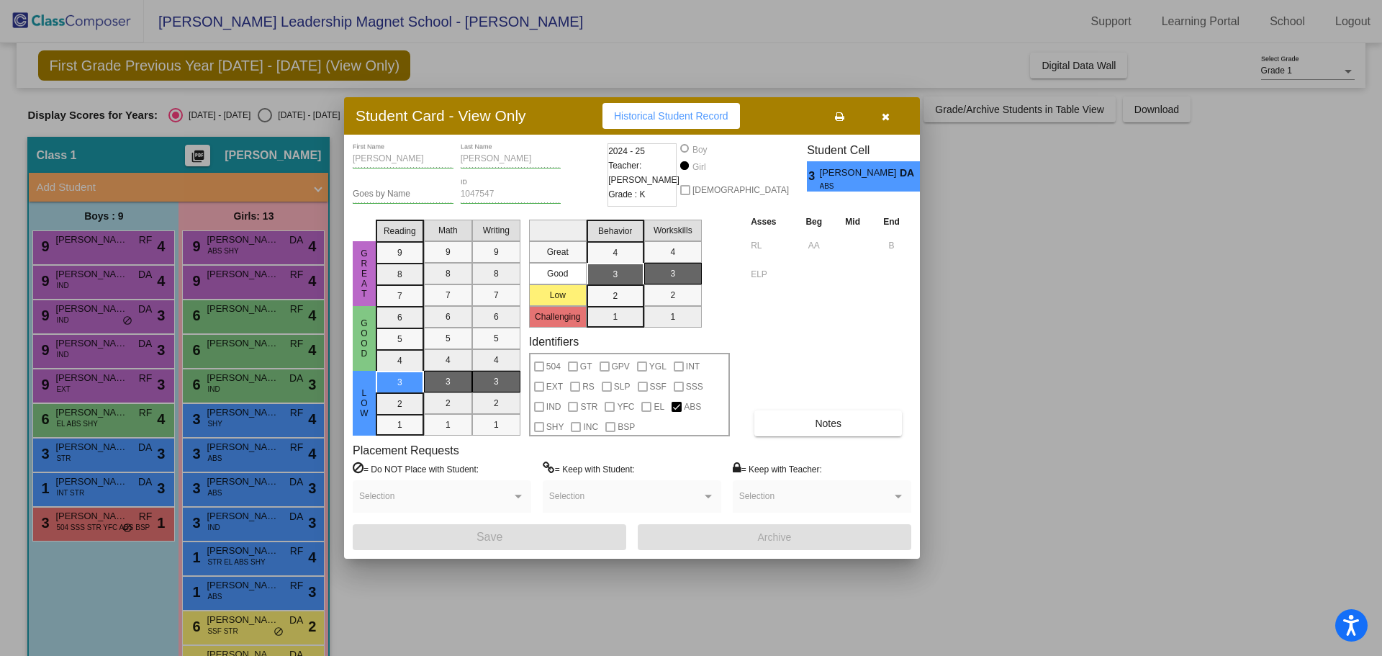
click at [250, 533] on div at bounding box center [691, 328] width 1382 height 656
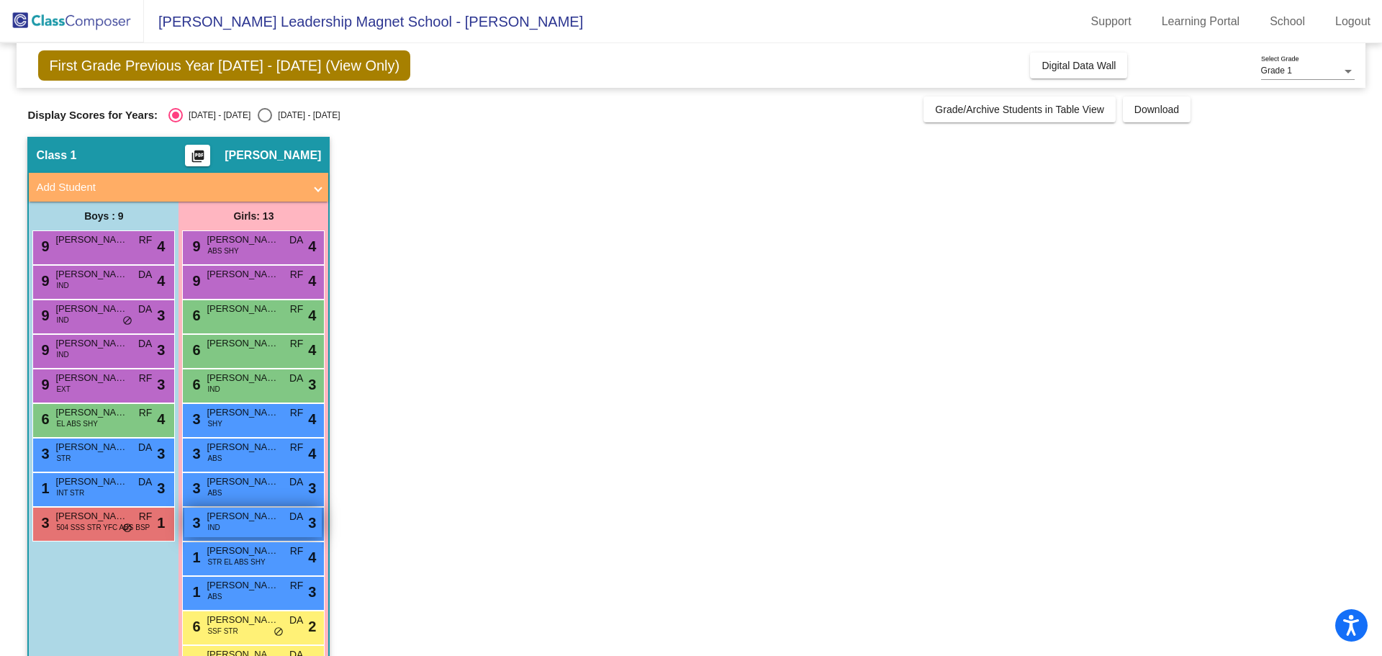
click at [250, 525] on div "3 [PERSON_NAME] IND DA lock do_not_disturb_alt 3" at bounding box center [252, 523] width 137 height 30
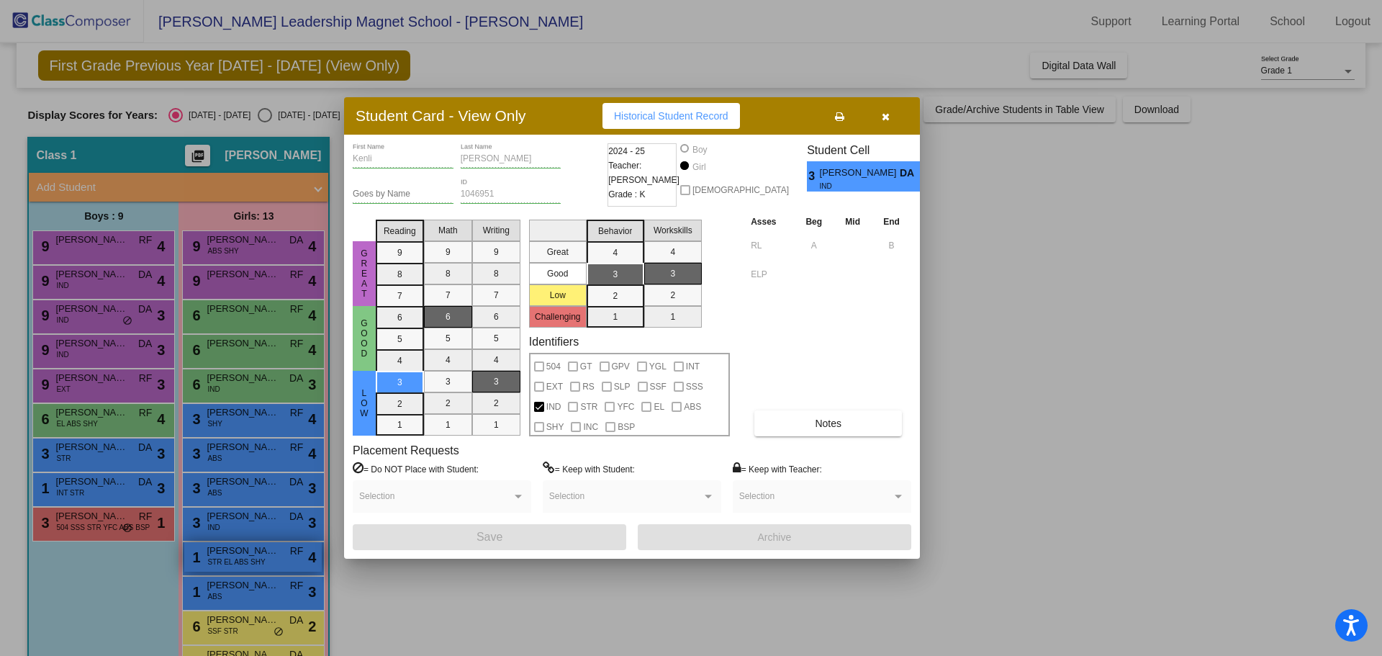
click at [258, 559] on div at bounding box center [691, 328] width 1382 height 656
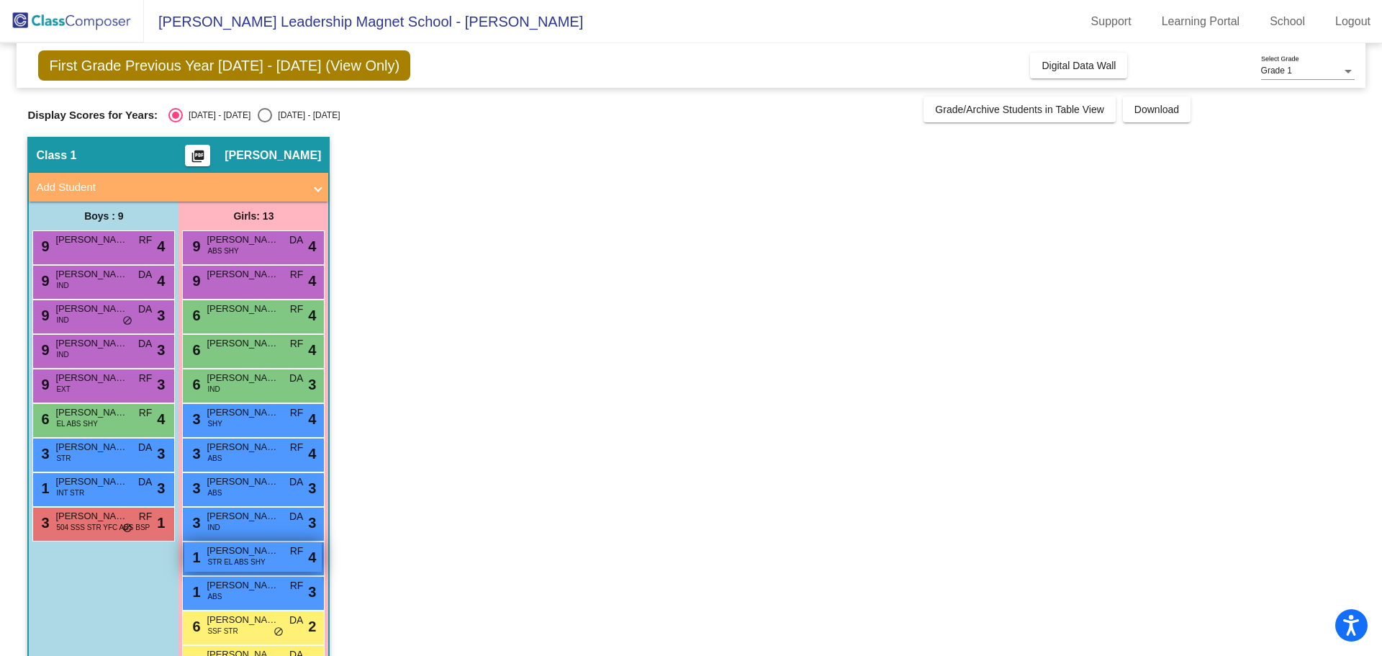
click at [258, 559] on span "STR EL ABS SHY" at bounding box center [236, 561] width 58 height 11
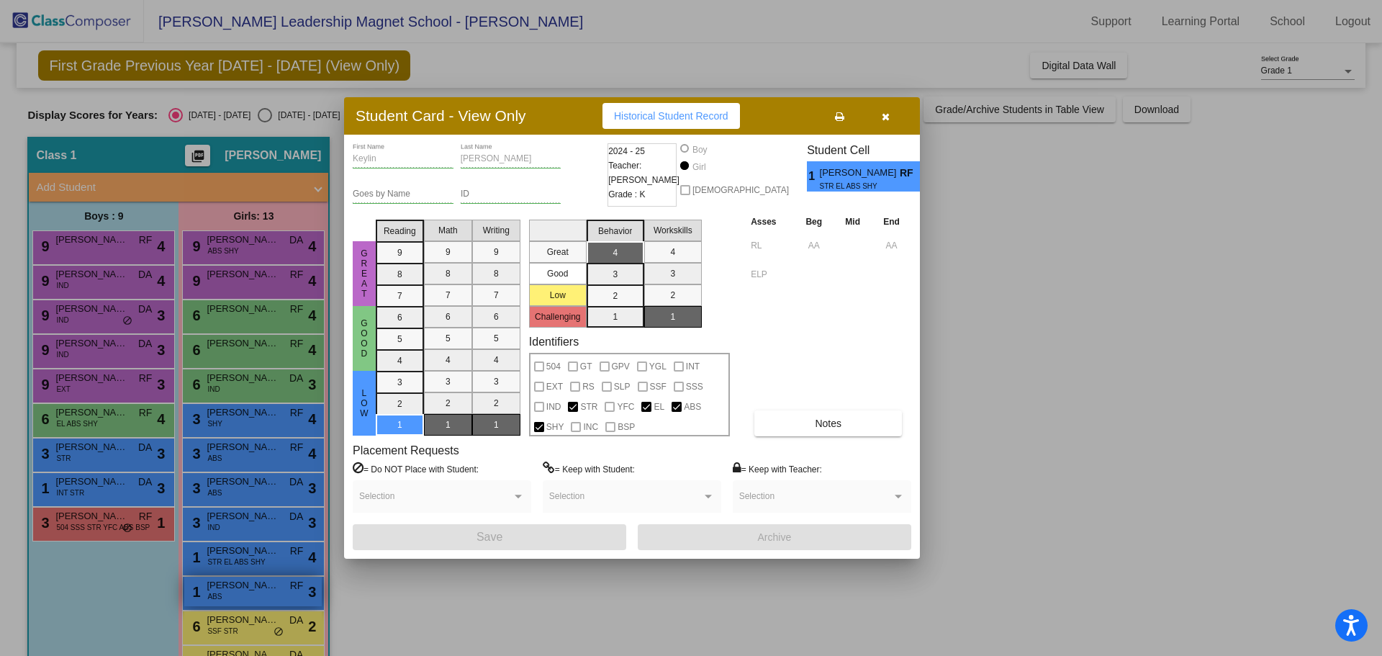
click at [258, 590] on div at bounding box center [691, 328] width 1382 height 656
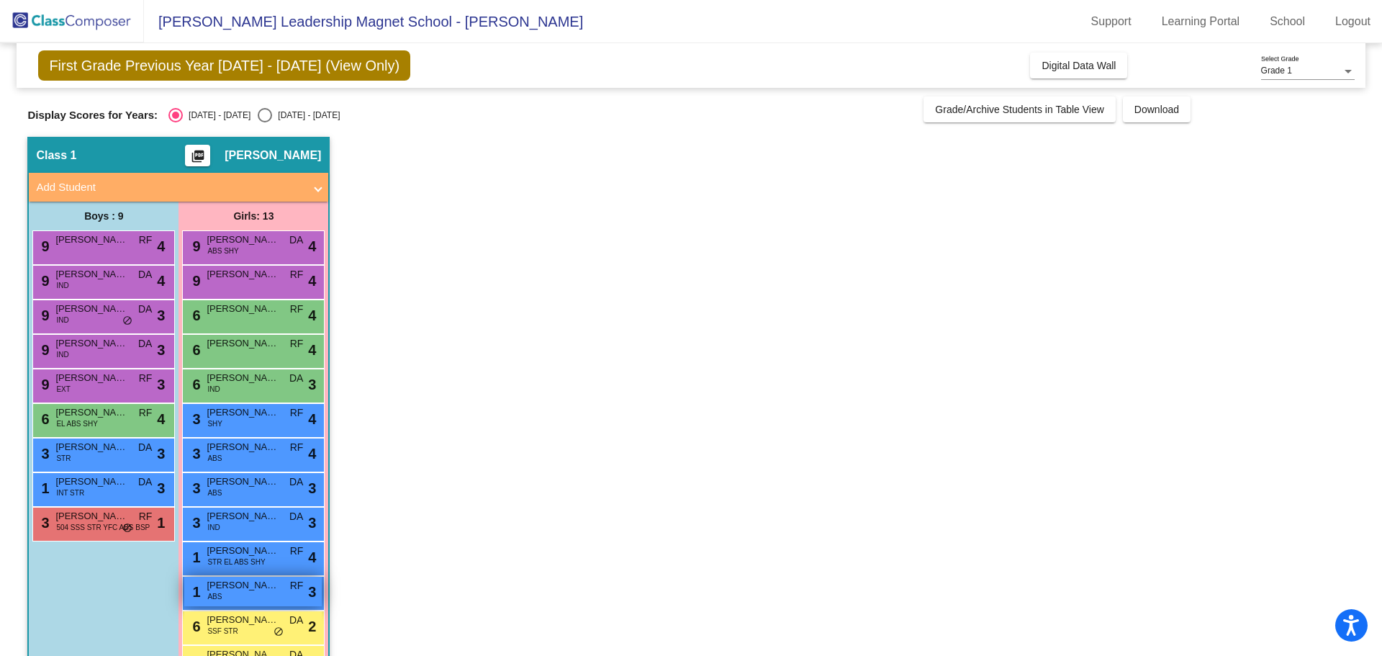
click at [258, 590] on span "[PERSON_NAME]" at bounding box center [243, 585] width 72 height 14
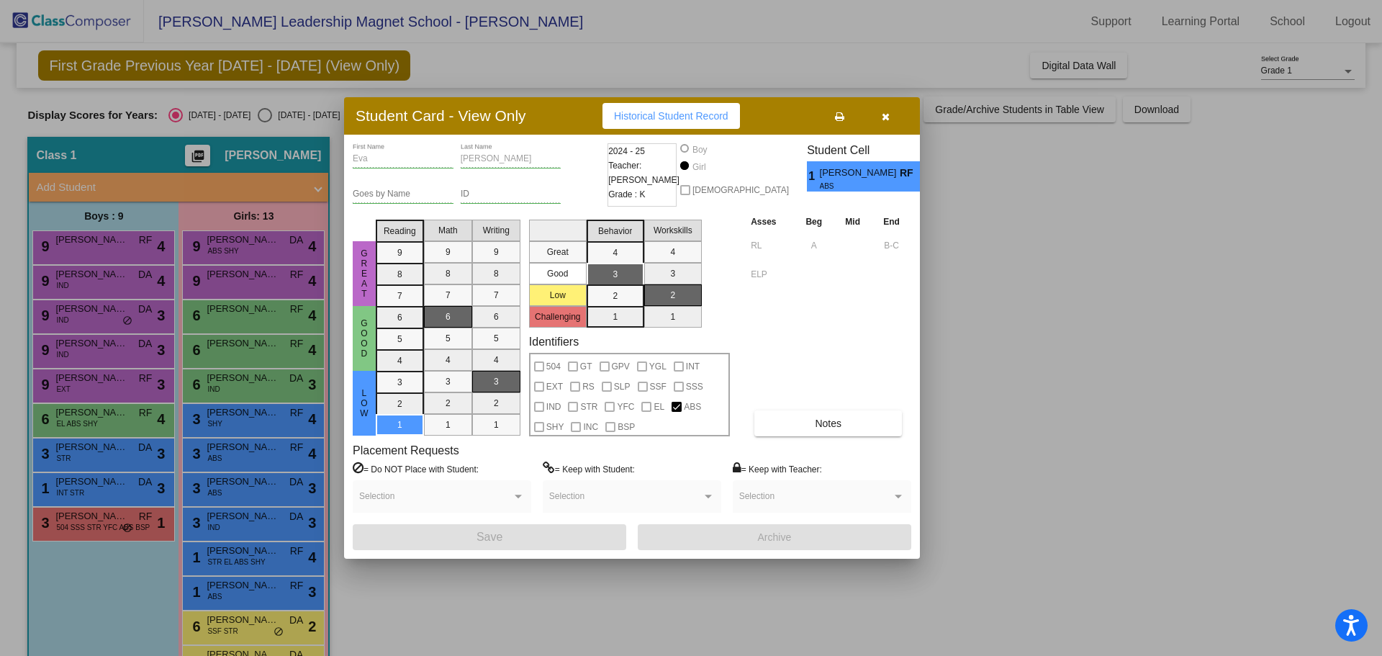
click at [220, 628] on div at bounding box center [691, 328] width 1382 height 656
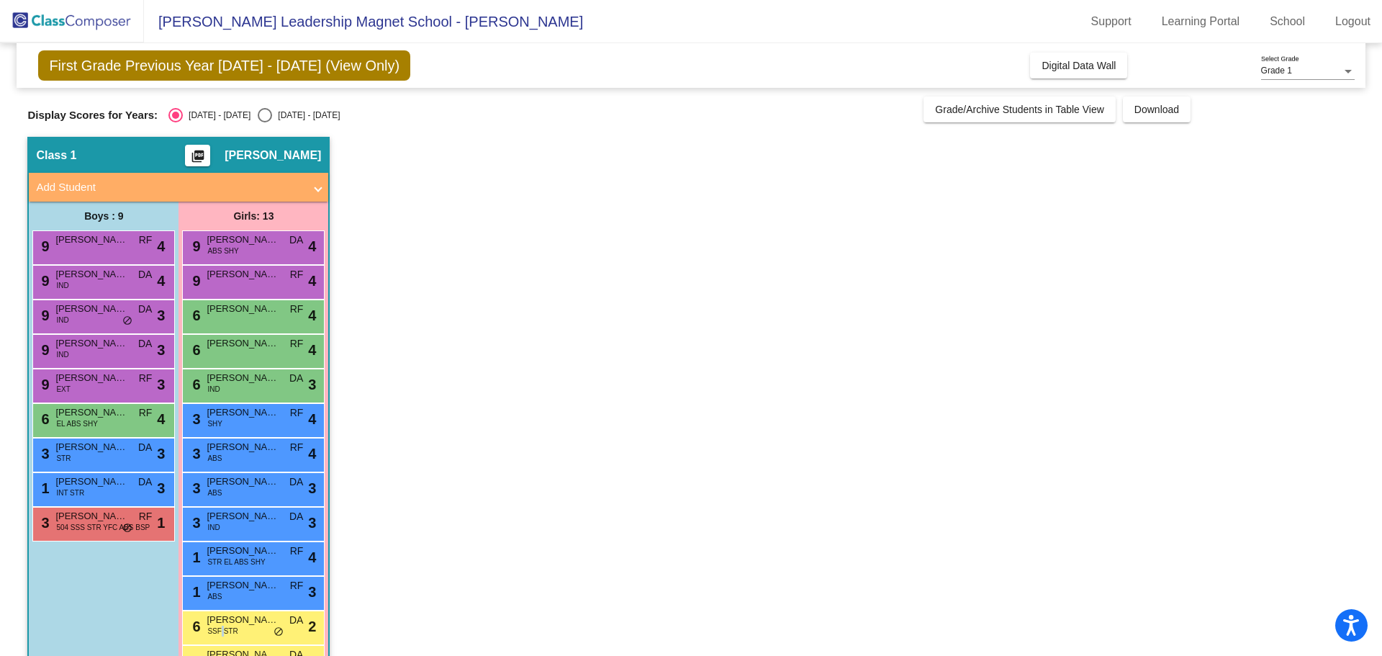
click at [220, 628] on span "SSF STR" at bounding box center [222, 631] width 30 height 11
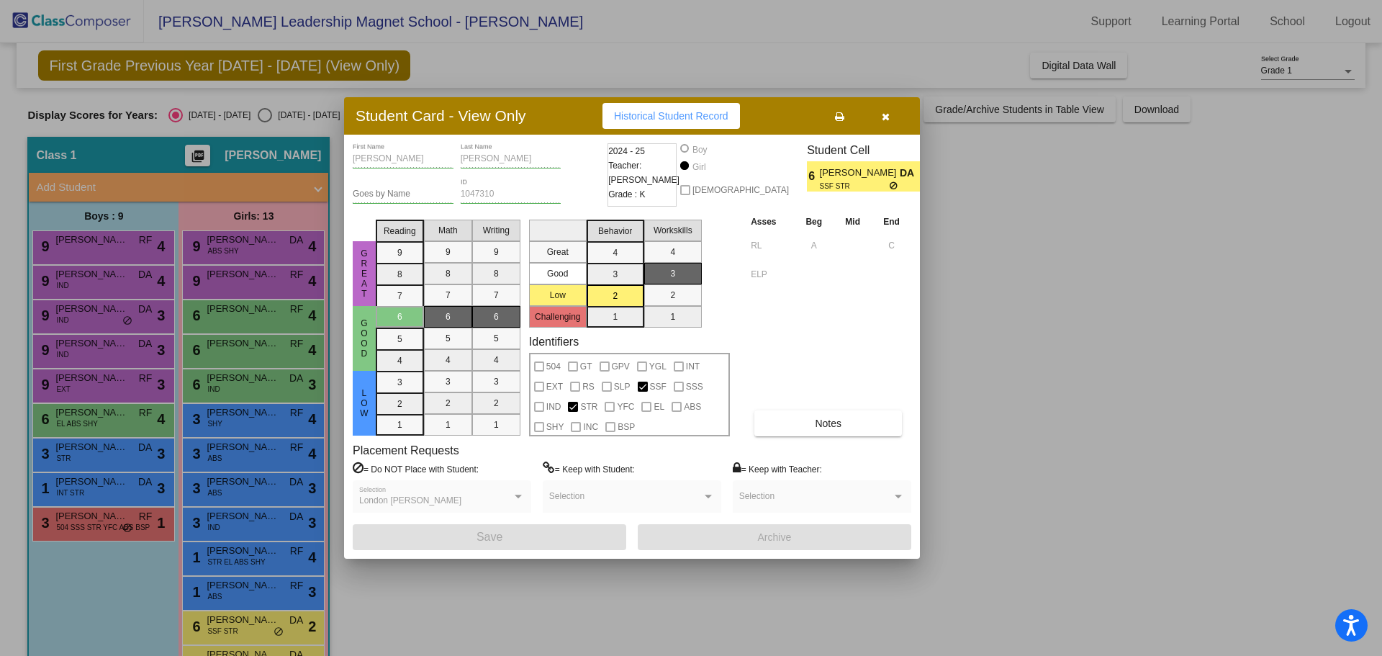
click at [220, 627] on div at bounding box center [691, 328] width 1382 height 656
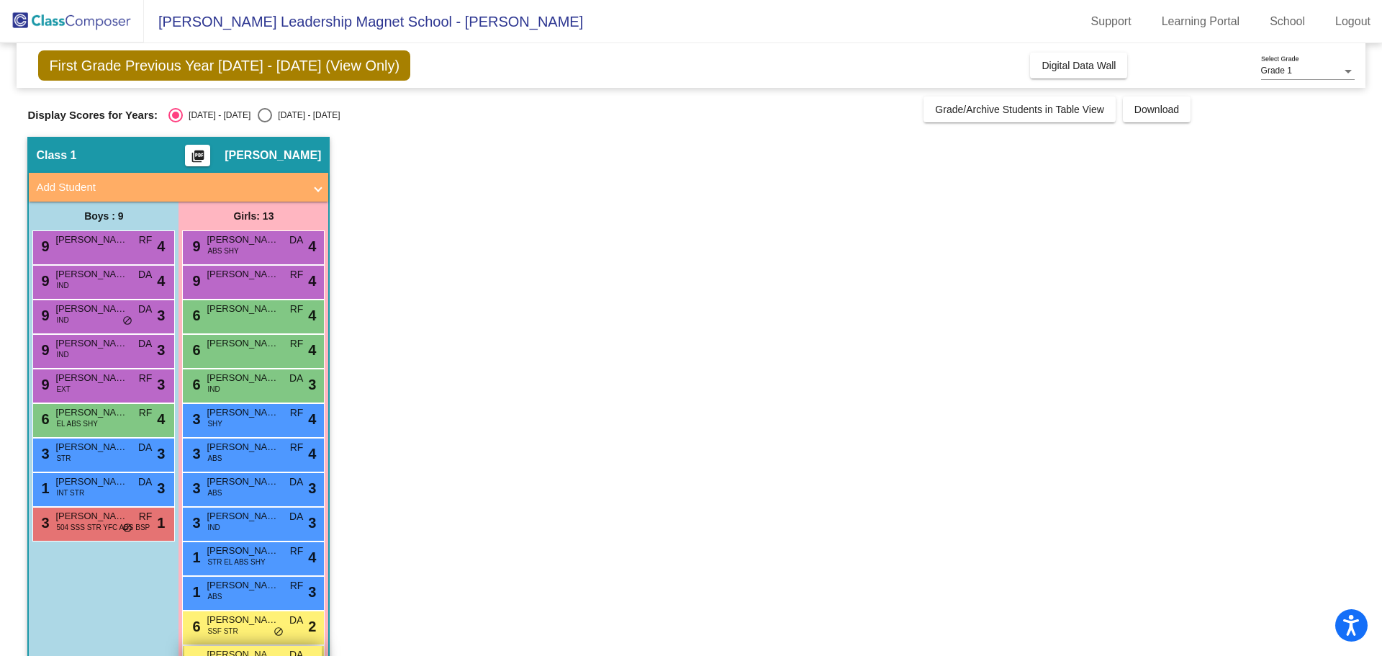
scroll to position [47, 0]
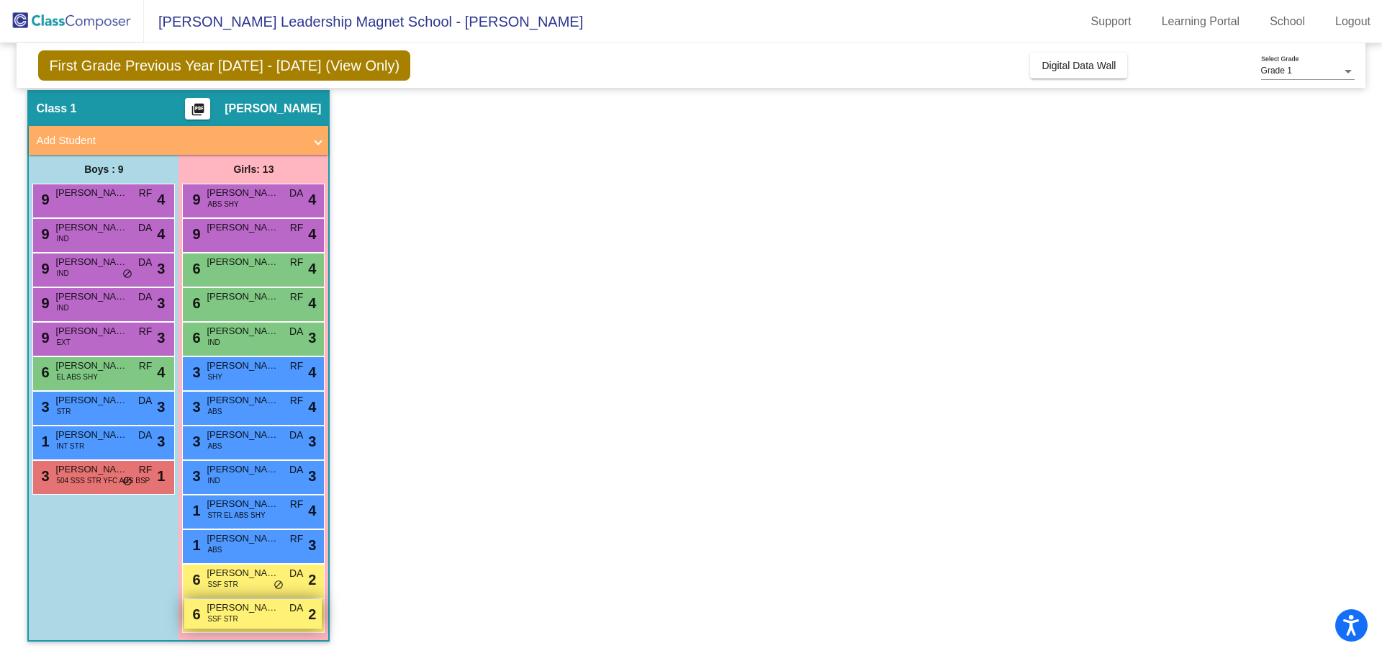
click at [217, 613] on span "[PERSON_NAME]" at bounding box center [243, 607] width 72 height 14
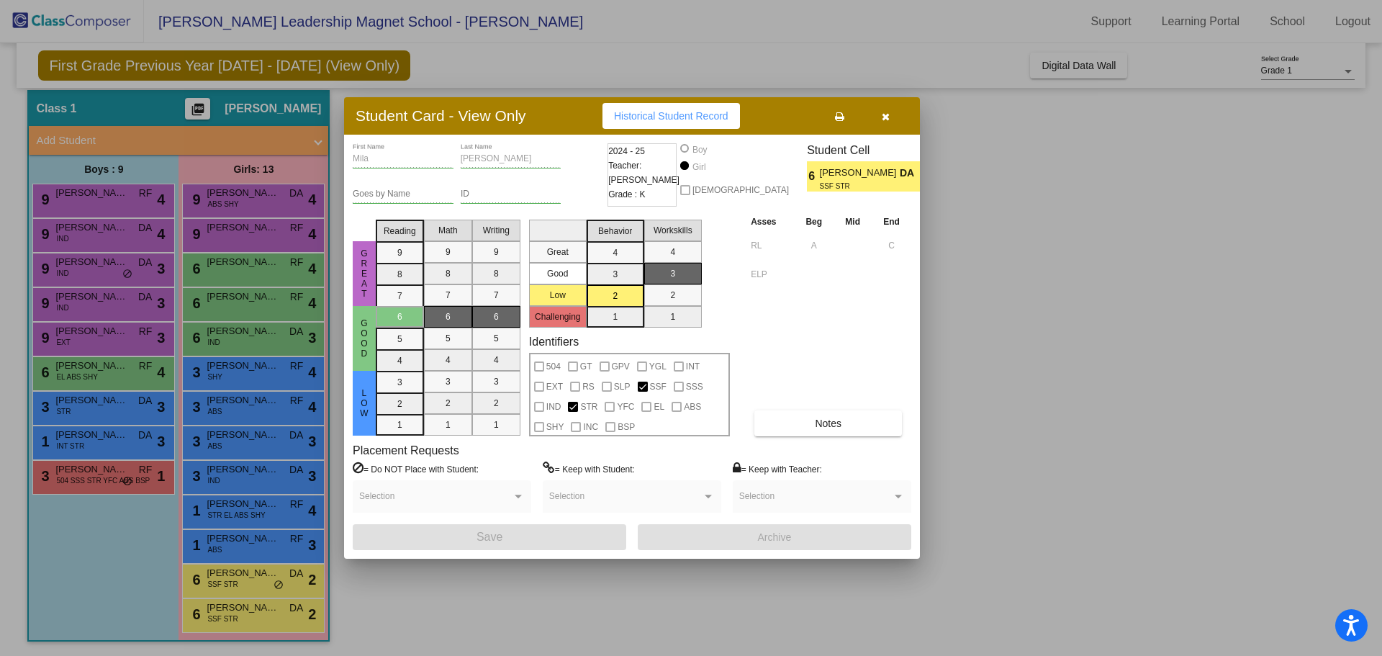
click at [874, 109] on button "button" at bounding box center [885, 116] width 46 height 26
